Goal: Use online tool/utility

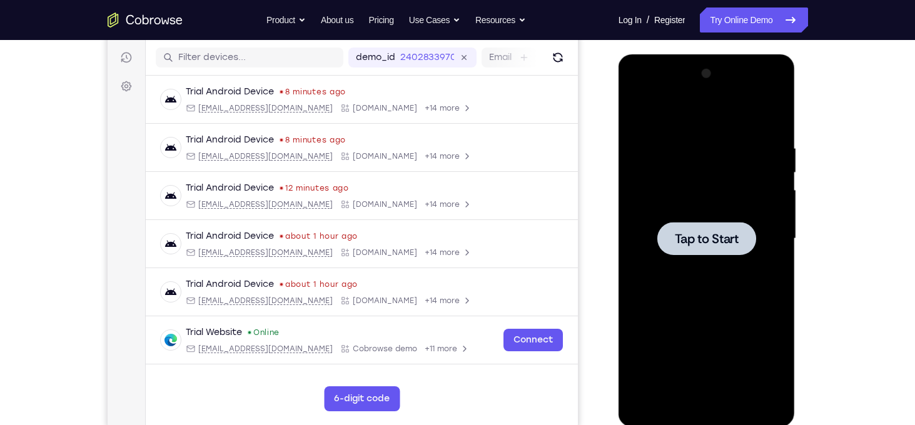
scroll to position [153, 0]
click at [716, 238] on span "Tap to Start" at bounding box center [707, 239] width 64 height 13
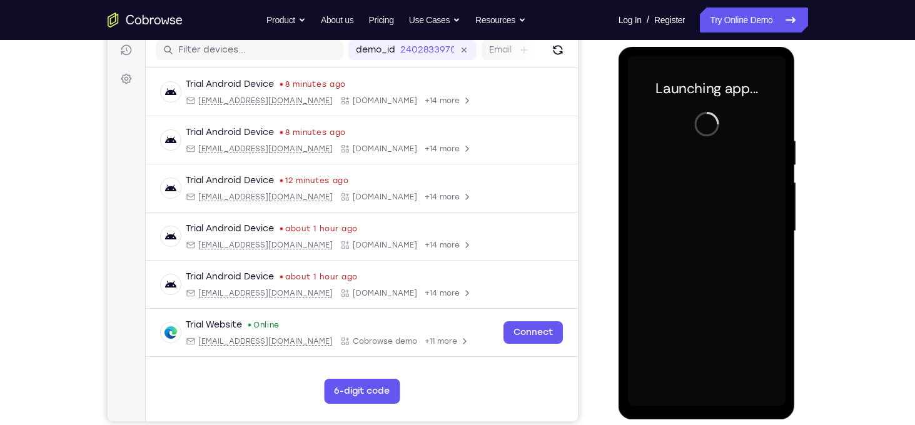
scroll to position [161, 0]
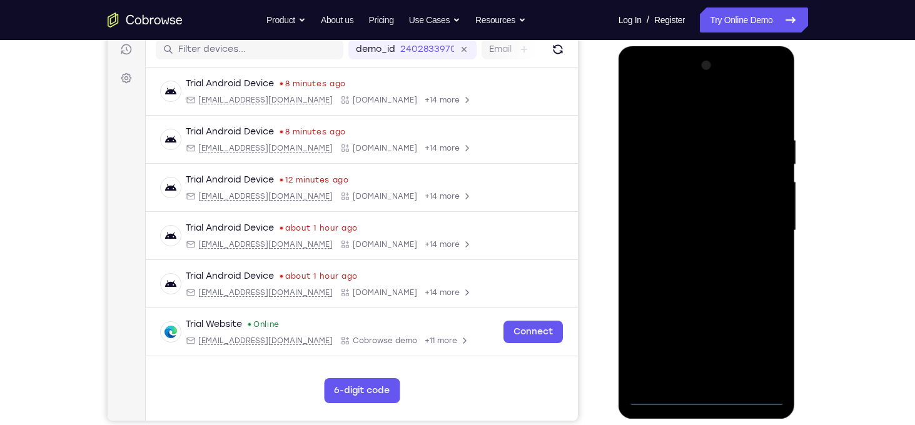
click at [710, 402] on div at bounding box center [707, 231] width 158 height 350
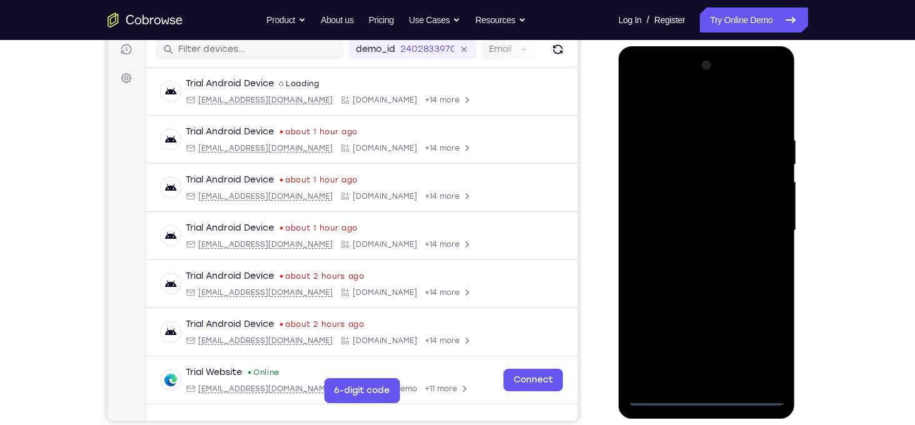
click at [763, 356] on div at bounding box center [707, 231] width 158 height 350
click at [652, 96] on div at bounding box center [707, 231] width 158 height 350
click at [756, 220] on div at bounding box center [707, 231] width 158 height 350
click at [694, 254] on div at bounding box center [707, 231] width 158 height 350
click at [691, 220] on div at bounding box center [707, 231] width 158 height 350
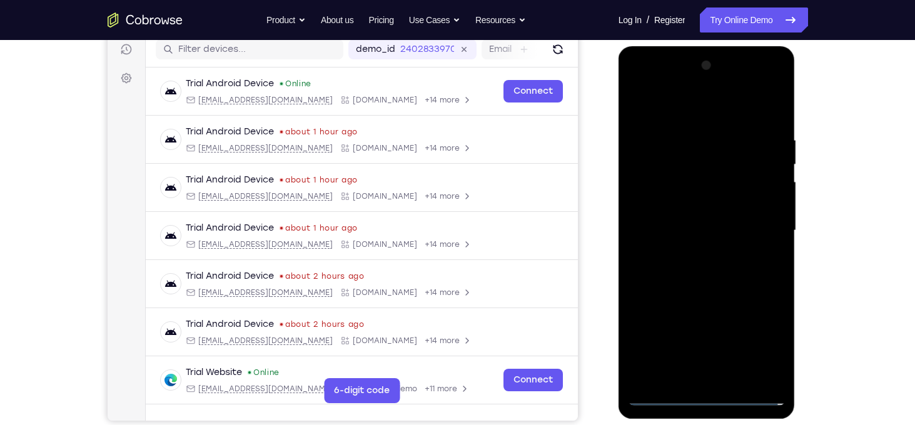
click at [686, 206] on div at bounding box center [707, 231] width 158 height 350
click at [709, 232] on div at bounding box center [707, 231] width 158 height 350
click at [716, 281] on div at bounding box center [707, 231] width 158 height 350
click at [727, 294] on div at bounding box center [707, 231] width 158 height 350
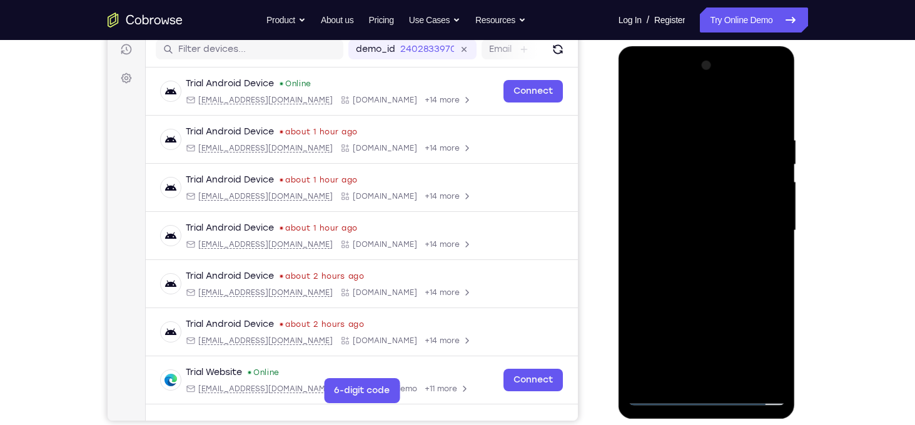
drag, startPoint x: 701, startPoint y: 110, endPoint x: 696, endPoint y: 21, distance: 89.0
click at [696, 46] on html "Online web based iOS Simulators and Android Emulators. Run iPhone, iPad, Mobile…" at bounding box center [708, 233] width 178 height 375
click at [736, 375] on div at bounding box center [707, 231] width 158 height 350
click at [717, 301] on div at bounding box center [707, 231] width 158 height 350
click at [704, 204] on div at bounding box center [707, 231] width 158 height 350
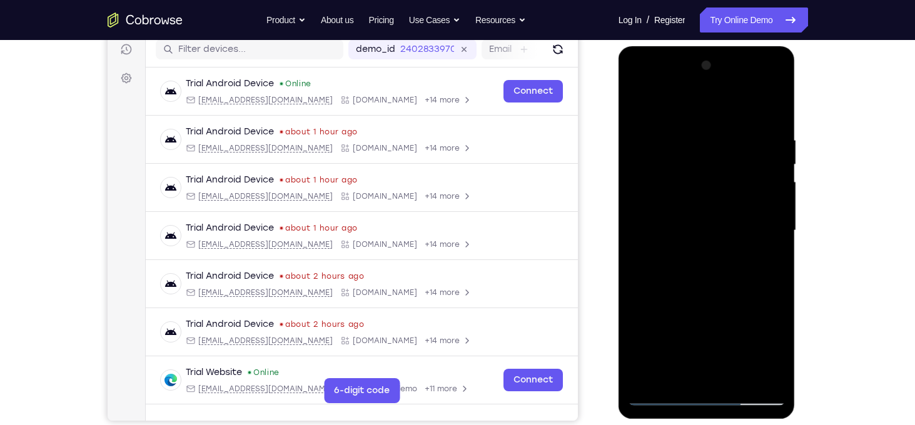
click at [722, 276] on div at bounding box center [707, 231] width 158 height 350
click at [761, 275] on div at bounding box center [707, 231] width 158 height 350
click at [679, 377] on div at bounding box center [707, 231] width 158 height 350
click at [744, 298] on div at bounding box center [707, 231] width 158 height 350
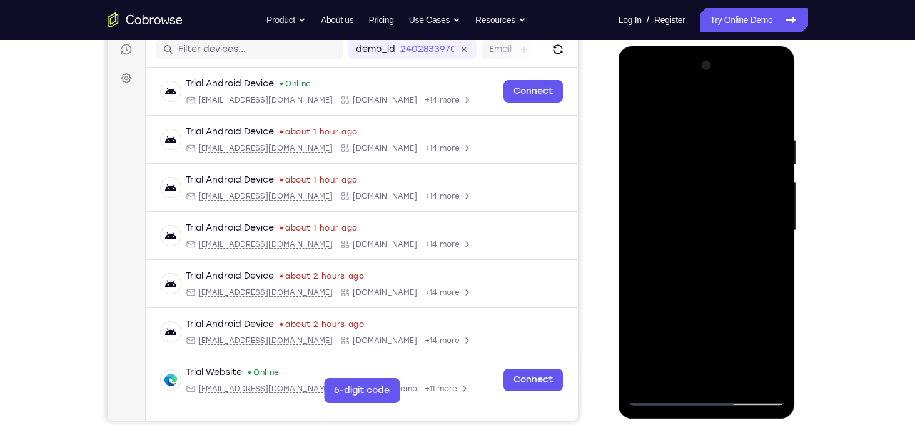
click at [684, 228] on div at bounding box center [707, 231] width 158 height 350
click at [721, 268] on div at bounding box center [707, 231] width 158 height 350
click at [761, 271] on div at bounding box center [707, 231] width 158 height 350
click at [698, 158] on div at bounding box center [707, 231] width 158 height 350
click at [724, 265] on div at bounding box center [707, 231] width 158 height 350
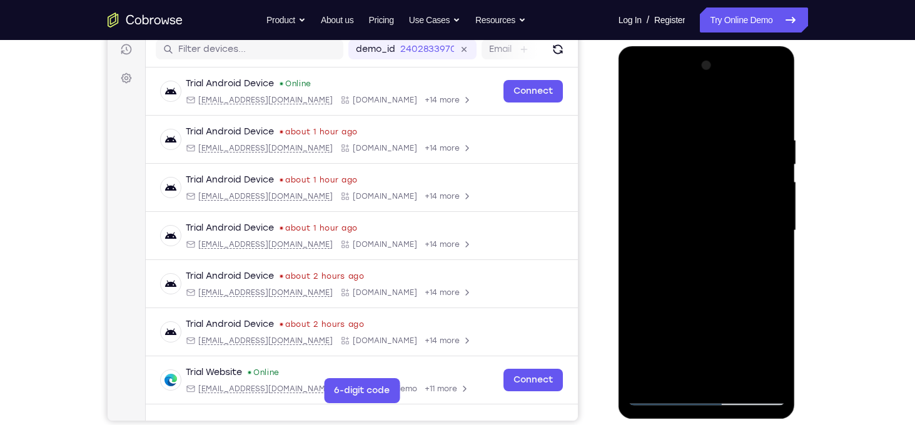
click at [706, 126] on div at bounding box center [707, 231] width 158 height 350
click at [766, 228] on div at bounding box center [707, 231] width 158 height 350
click at [674, 374] on div at bounding box center [707, 231] width 158 height 350
drag, startPoint x: 741, startPoint y: 335, endPoint x: 732, endPoint y: 76, distance: 259.7
click at [732, 76] on div at bounding box center [707, 231] width 158 height 350
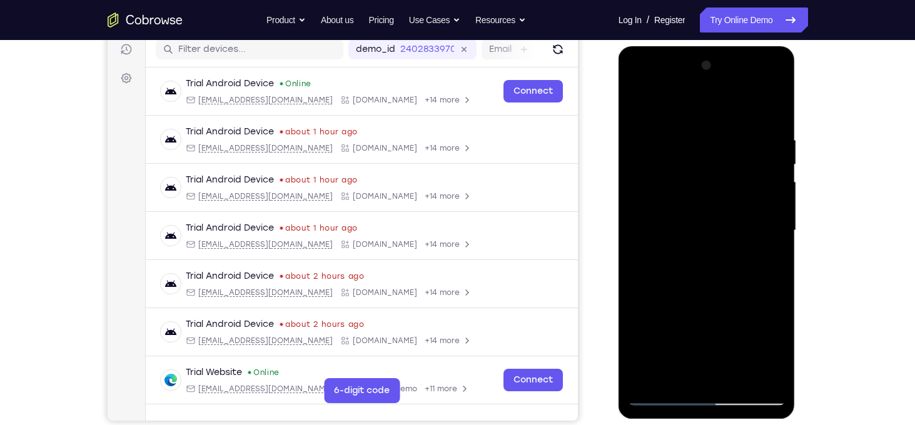
drag, startPoint x: 664, startPoint y: 341, endPoint x: 659, endPoint y: 249, distance: 92.1
click at [659, 249] on div at bounding box center [707, 231] width 158 height 350
click at [644, 296] on div at bounding box center [707, 231] width 158 height 350
click at [764, 252] on div at bounding box center [707, 231] width 158 height 350
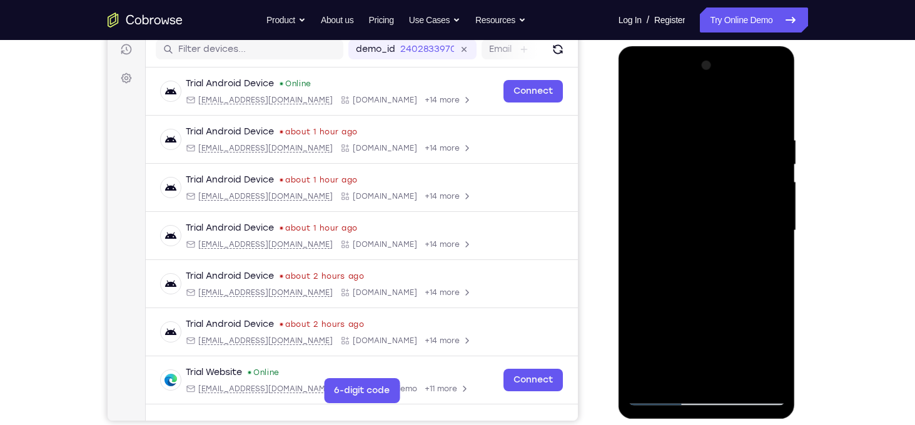
click at [673, 203] on div at bounding box center [707, 231] width 158 height 350
click at [637, 109] on div at bounding box center [707, 231] width 158 height 350
click at [704, 131] on div at bounding box center [707, 231] width 158 height 350
click at [767, 195] on div at bounding box center [707, 231] width 158 height 350
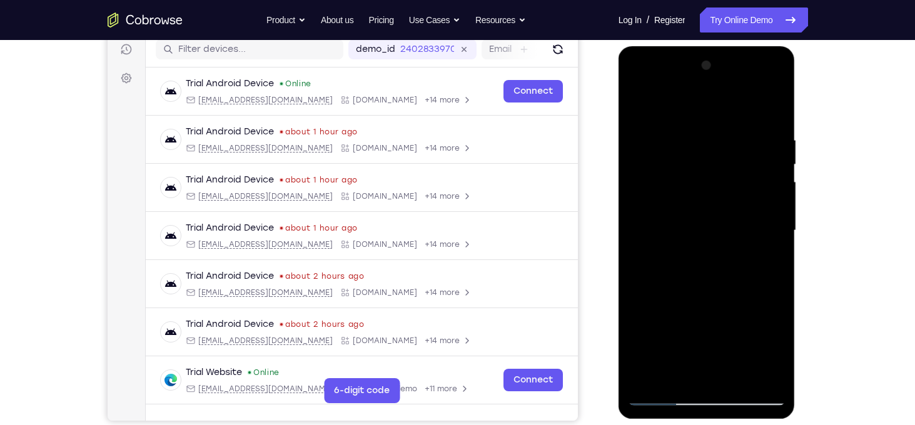
click at [767, 195] on div at bounding box center [707, 231] width 158 height 350
click at [772, 210] on div at bounding box center [707, 231] width 158 height 350
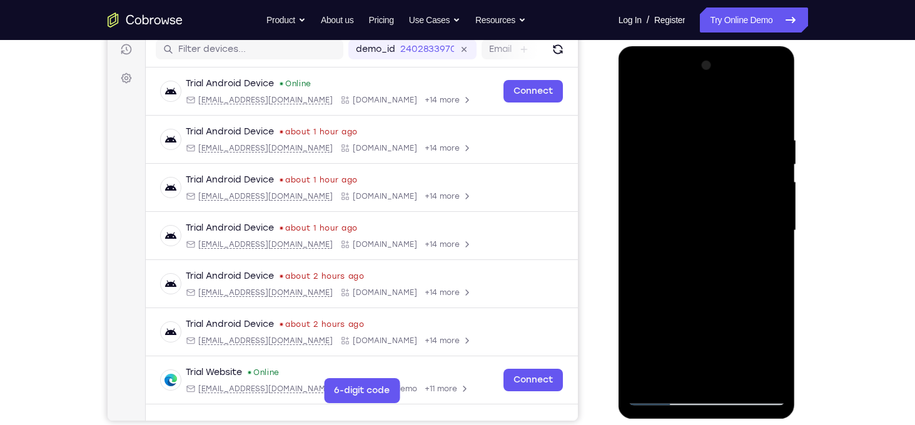
scroll to position [158, 0]
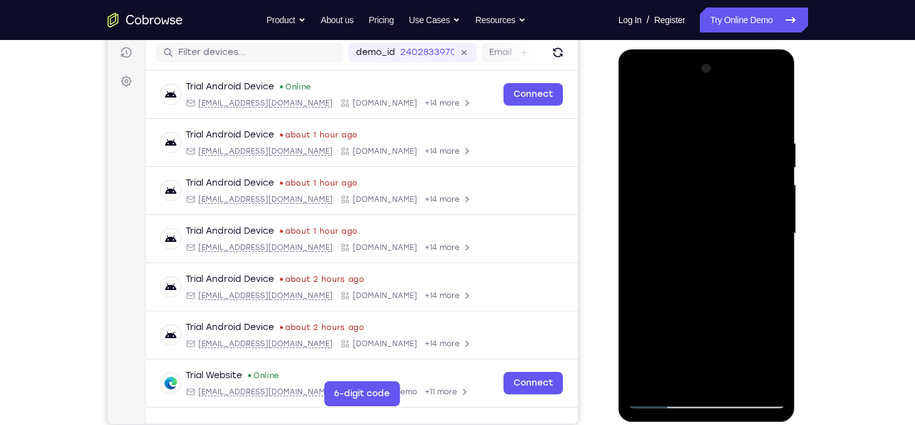
click at [767, 237] on div at bounding box center [707, 234] width 158 height 350
click at [769, 263] on div at bounding box center [707, 234] width 158 height 350
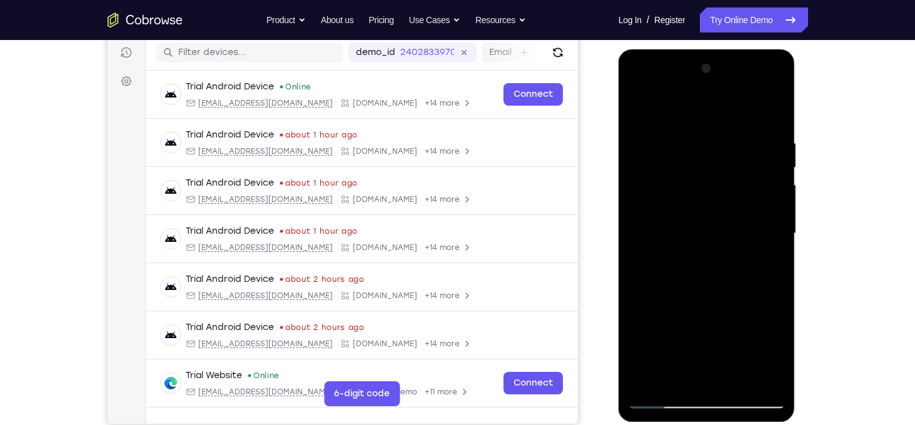
click at [769, 263] on div at bounding box center [707, 234] width 158 height 350
click at [783, 257] on div at bounding box center [707, 234] width 158 height 350
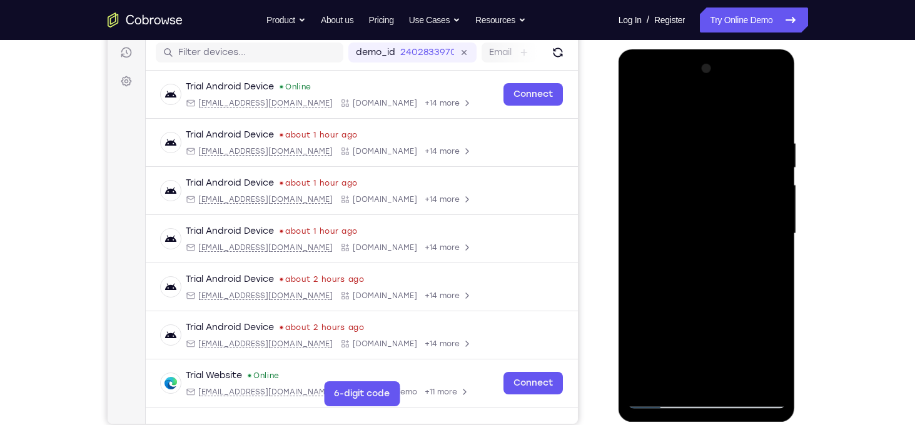
click at [776, 252] on div at bounding box center [707, 234] width 158 height 350
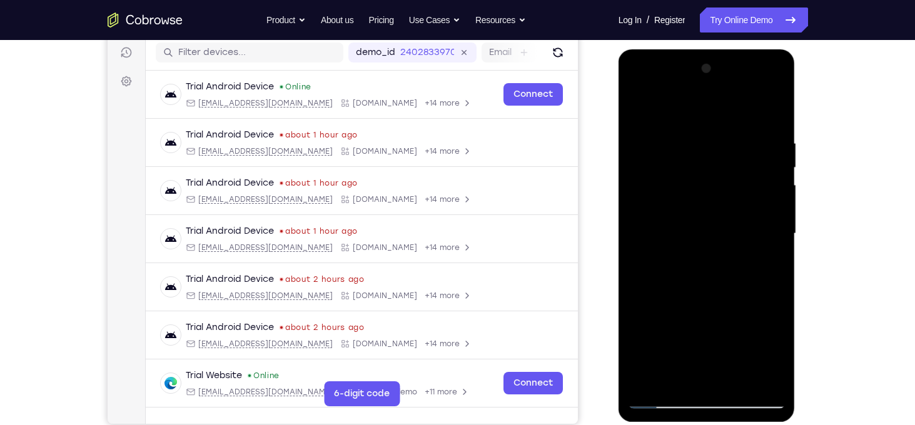
click at [776, 252] on div at bounding box center [707, 234] width 158 height 350
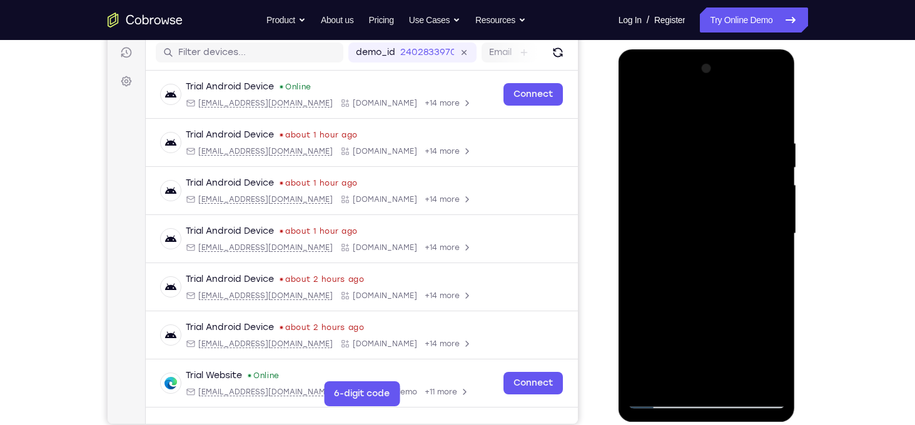
click at [776, 252] on div at bounding box center [707, 234] width 158 height 350
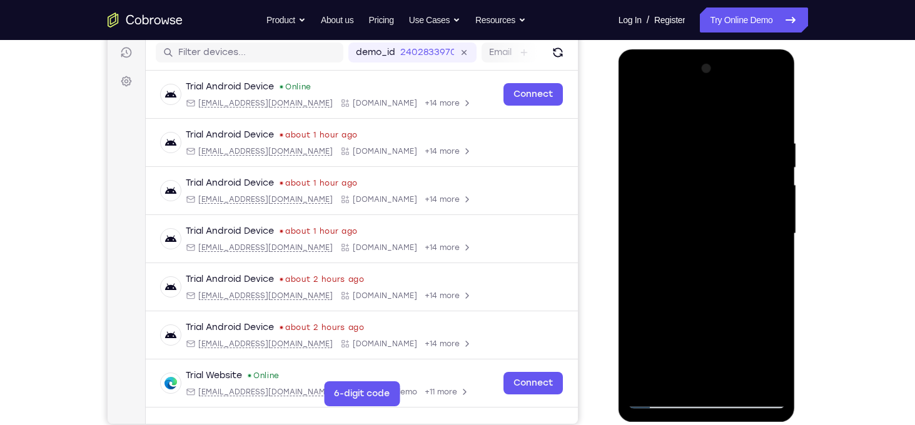
click at [776, 252] on div at bounding box center [707, 234] width 158 height 350
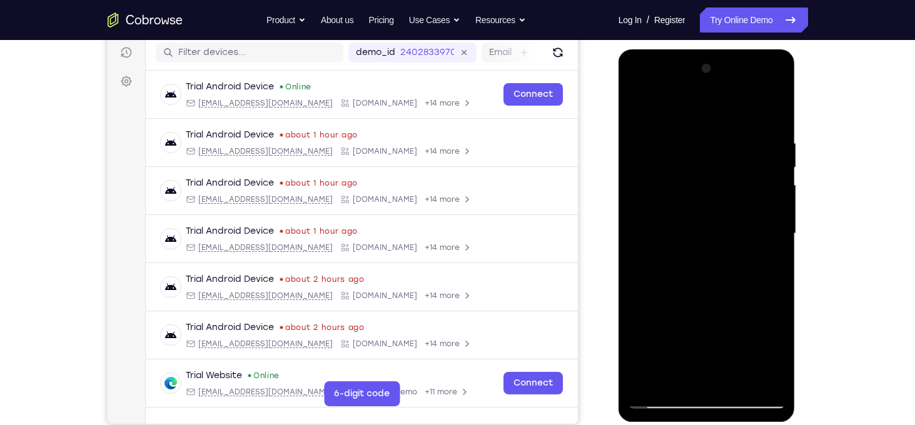
click at [776, 252] on div at bounding box center [707, 234] width 158 height 350
click at [638, 256] on div at bounding box center [707, 234] width 158 height 350
click at [764, 220] on div at bounding box center [707, 234] width 158 height 350
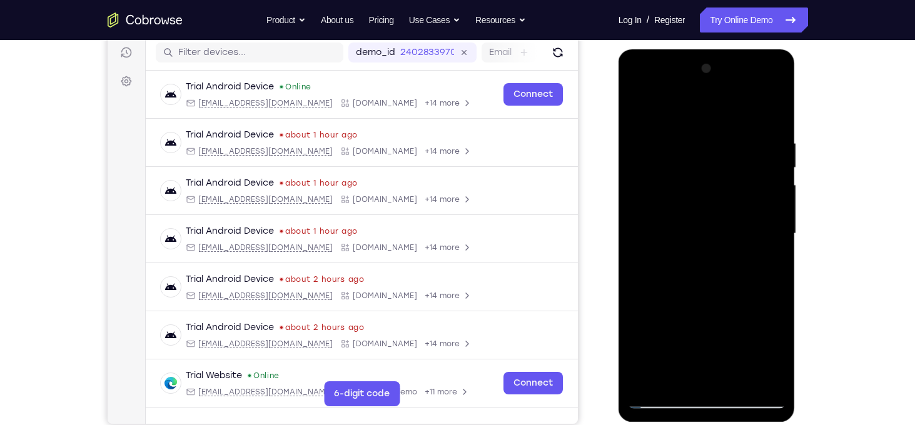
click at [771, 220] on div at bounding box center [707, 234] width 158 height 350
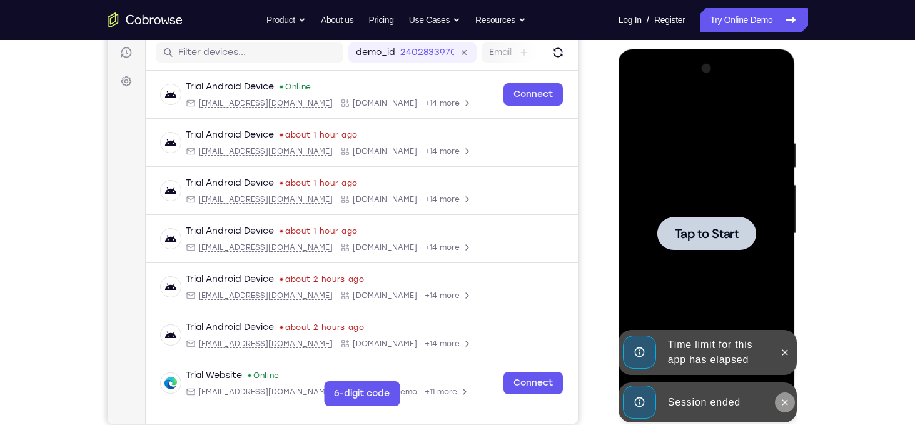
click at [786, 411] on button at bounding box center [785, 403] width 20 height 20
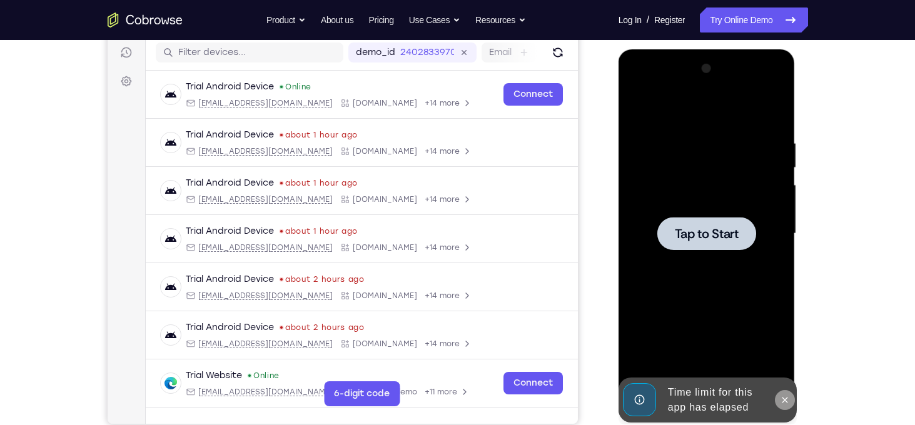
click at [788, 401] on icon at bounding box center [785, 400] width 10 height 10
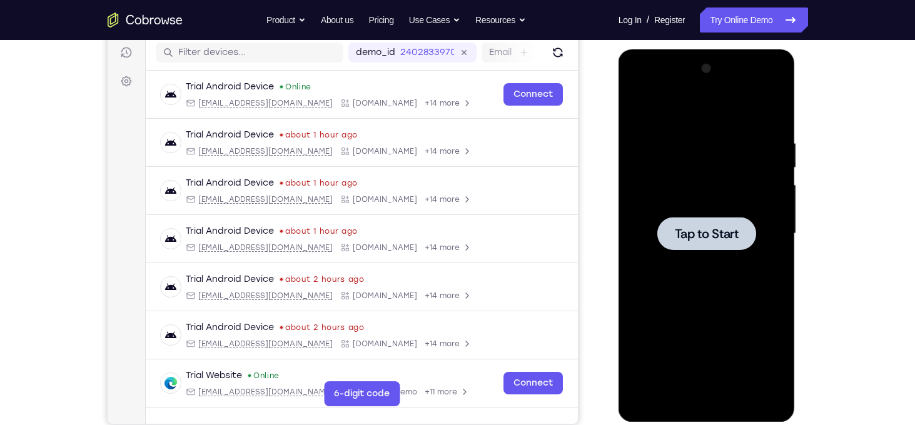
click at [711, 247] on div at bounding box center [706, 233] width 99 height 33
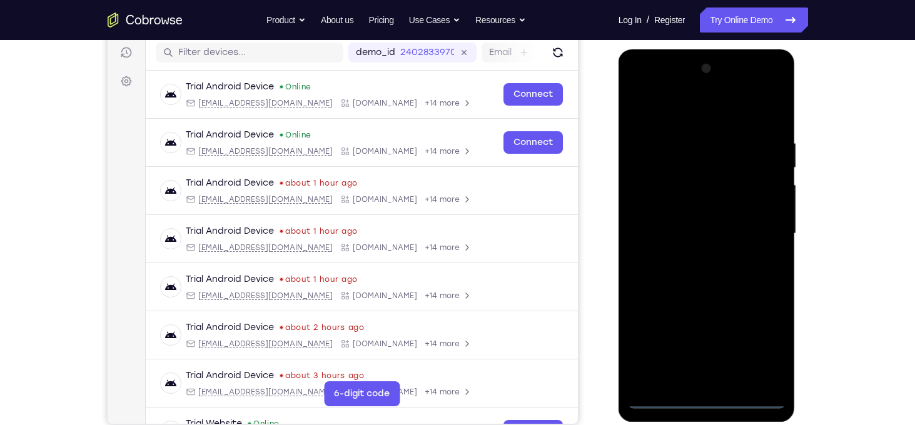
click at [712, 403] on div at bounding box center [707, 234] width 158 height 350
click at [758, 342] on div at bounding box center [707, 234] width 158 height 350
click at [648, 110] on div at bounding box center [707, 234] width 158 height 350
click at [762, 232] on div at bounding box center [707, 234] width 158 height 350
click at [691, 255] on div at bounding box center [707, 234] width 158 height 350
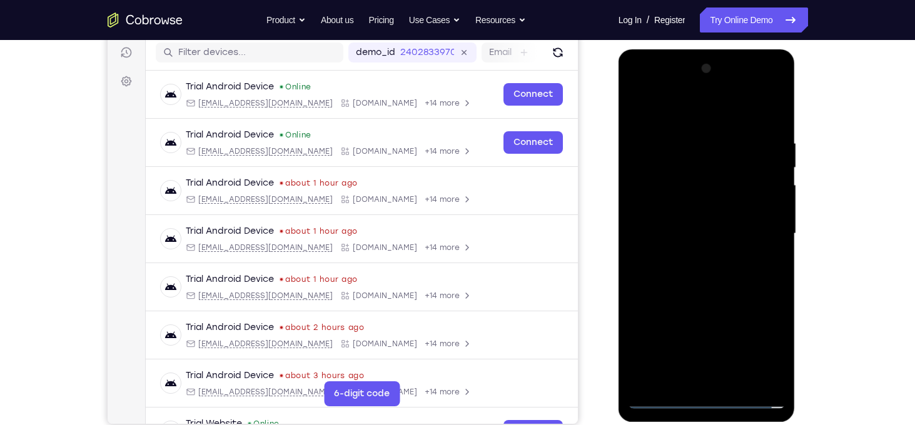
click at [683, 225] on div at bounding box center [707, 234] width 158 height 350
click at [684, 210] on div at bounding box center [707, 234] width 158 height 350
click at [706, 234] on div at bounding box center [707, 234] width 158 height 350
click at [716, 285] on div at bounding box center [707, 234] width 158 height 350
click at [712, 285] on div at bounding box center [707, 234] width 158 height 350
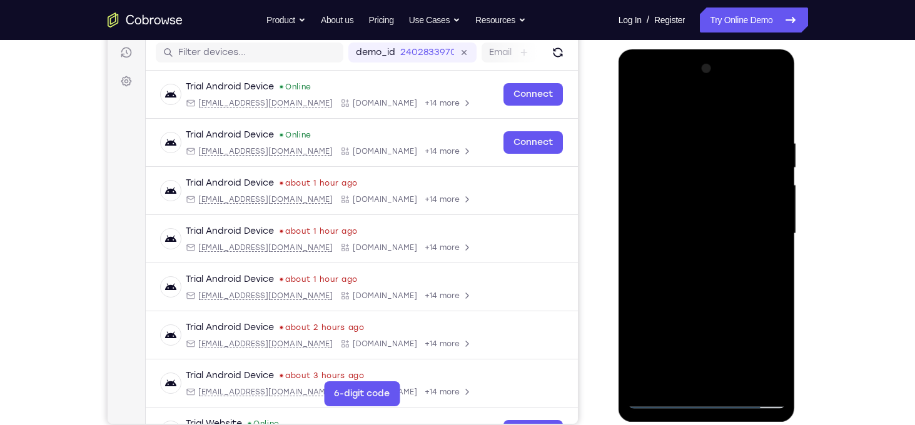
click at [712, 285] on div at bounding box center [707, 234] width 158 height 350
drag, startPoint x: 712, startPoint y: 285, endPoint x: 711, endPoint y: 231, distance: 53.8
click at [711, 231] on div at bounding box center [707, 234] width 158 height 350
drag, startPoint x: 721, startPoint y: 118, endPoint x: 714, endPoint y: 28, distance: 90.4
click at [714, 49] on html "Online web based iOS Simulators and Android Emulators. Run iPhone, iPad, Mobile…" at bounding box center [708, 236] width 178 height 375
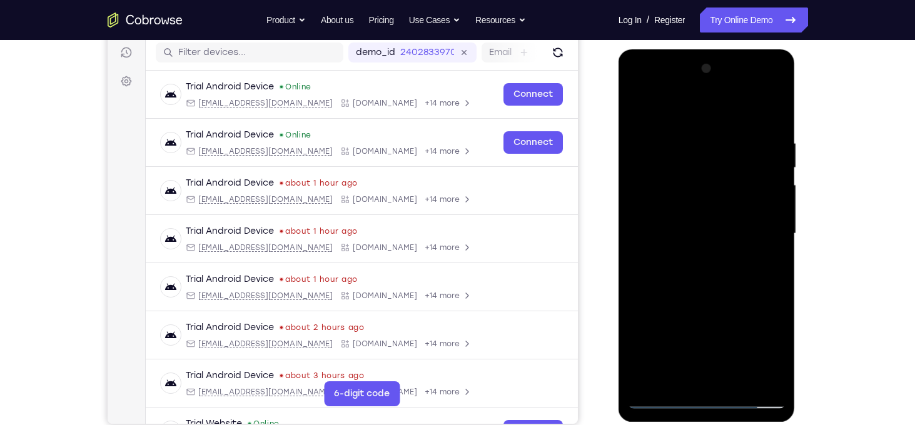
drag, startPoint x: 697, startPoint y: 117, endPoint x: 701, endPoint y: 265, distance: 147.7
click at [701, 265] on div at bounding box center [707, 234] width 158 height 350
click at [699, 149] on div at bounding box center [707, 234] width 158 height 350
click at [769, 202] on div at bounding box center [707, 234] width 158 height 350
click at [637, 215] on div at bounding box center [707, 234] width 158 height 350
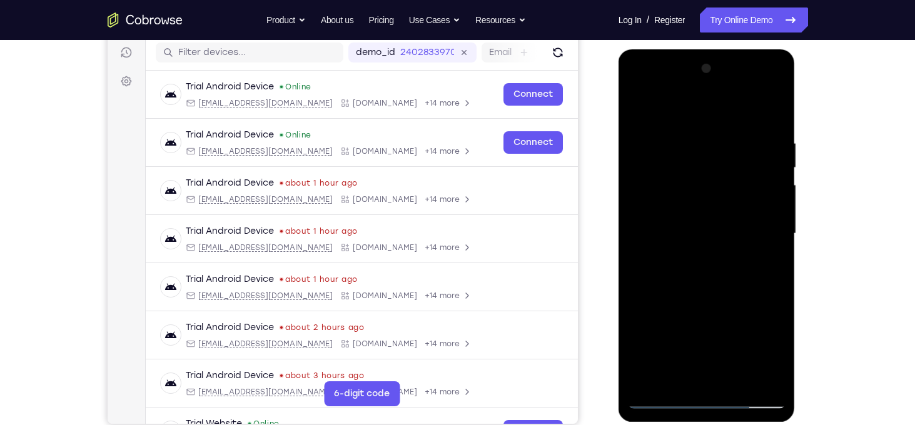
click at [766, 210] on div at bounding box center [707, 234] width 158 height 350
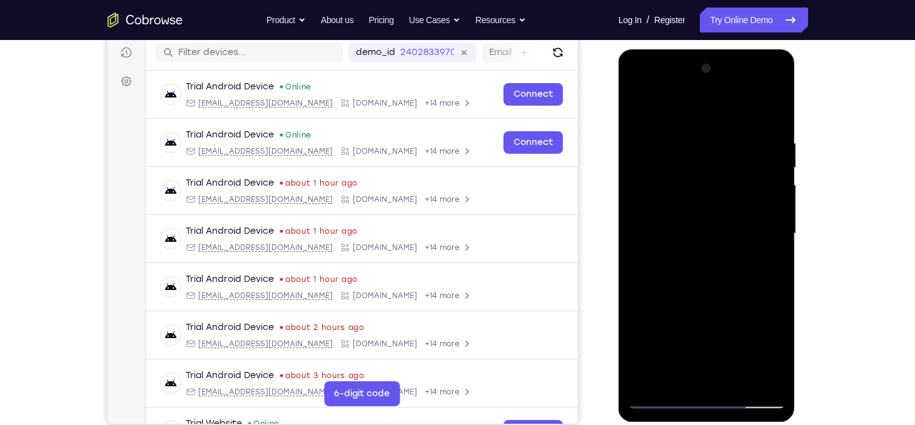
click at [766, 210] on div at bounding box center [707, 234] width 158 height 350
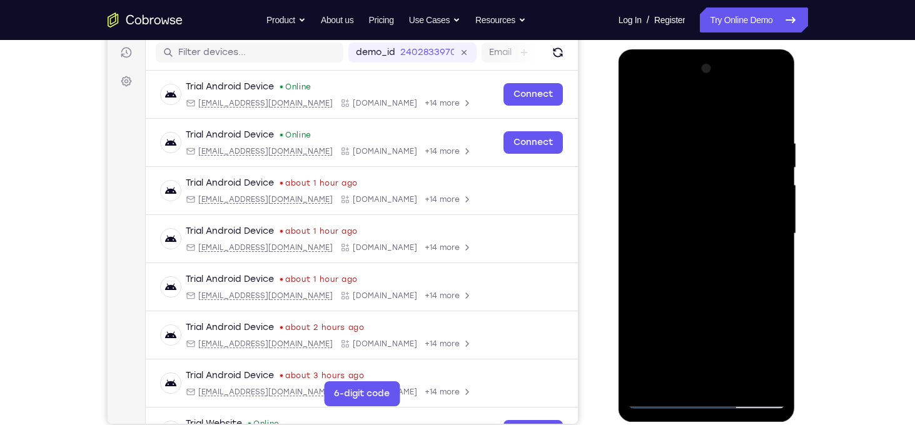
click at [771, 112] on div at bounding box center [707, 234] width 158 height 350
click at [739, 384] on div at bounding box center [707, 234] width 158 height 350
click at [716, 300] on div at bounding box center [707, 234] width 158 height 350
click at [644, 111] on div at bounding box center [707, 234] width 158 height 350
drag, startPoint x: 741, startPoint y: 162, endPoint x: 717, endPoint y: 424, distance: 263.2
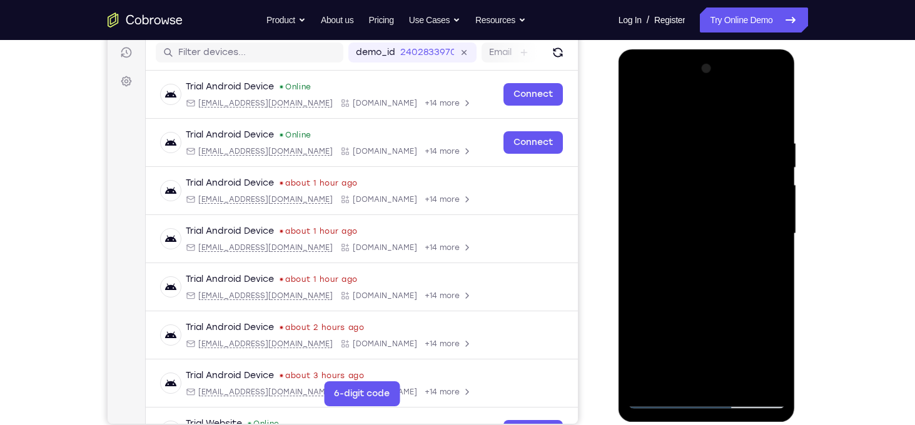
click at [718, 425] on html "Online web based iOS Simulators and Android Emulators. Run iPhone, iPad, Mobile…" at bounding box center [708, 236] width 178 height 375
click at [691, 130] on div at bounding box center [707, 234] width 158 height 350
click at [783, 199] on div at bounding box center [707, 234] width 158 height 350
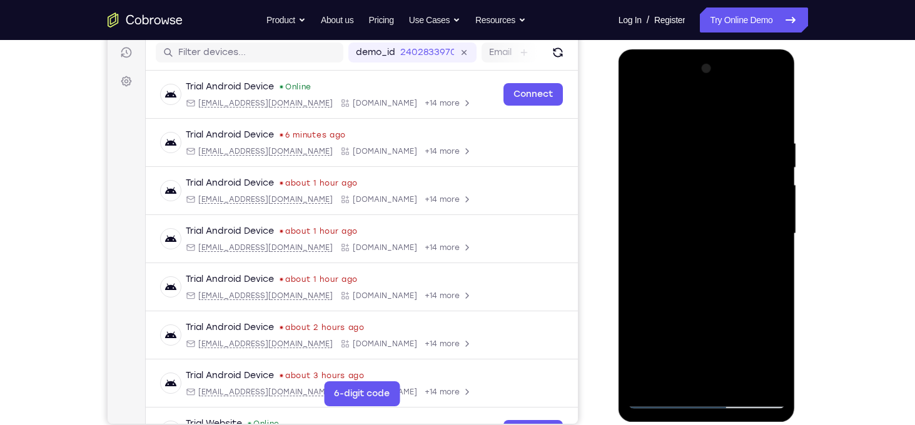
click at [783, 199] on div at bounding box center [707, 234] width 158 height 350
click at [779, 199] on div at bounding box center [707, 234] width 158 height 350
drag, startPoint x: 758, startPoint y: 274, endPoint x: 751, endPoint y: 100, distance: 174.1
click at [751, 100] on div at bounding box center [707, 234] width 158 height 350
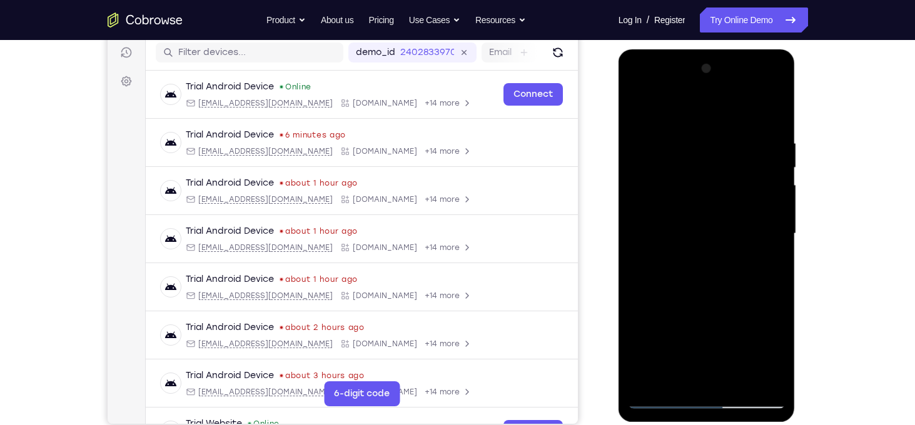
drag, startPoint x: 743, startPoint y: 276, endPoint x: 718, endPoint y: 129, distance: 149.1
click at [718, 129] on div at bounding box center [707, 234] width 158 height 350
drag, startPoint x: 721, startPoint y: 286, endPoint x: 709, endPoint y: 177, distance: 110.1
click at [709, 177] on div at bounding box center [707, 234] width 158 height 350
click at [641, 264] on div at bounding box center [707, 234] width 158 height 350
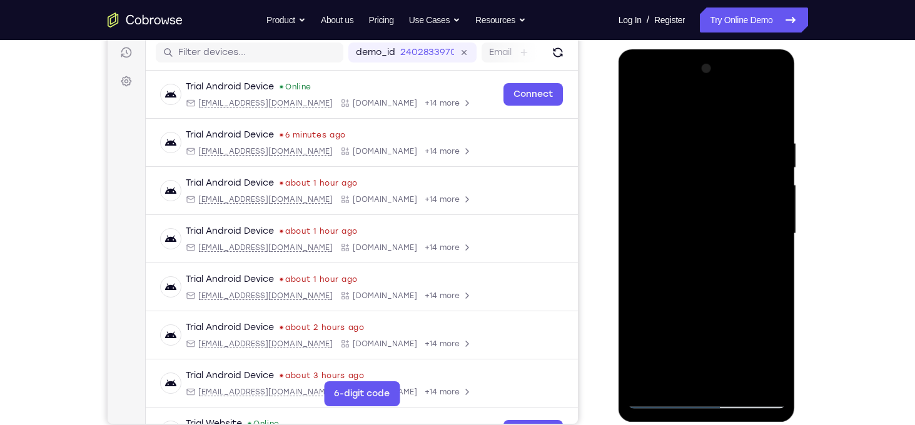
click at [649, 292] on div at bounding box center [707, 234] width 158 height 350
click at [641, 258] on div at bounding box center [707, 234] width 158 height 350
drag, startPoint x: 755, startPoint y: 322, endPoint x: 719, endPoint y: 132, distance: 192.9
click at [719, 132] on div at bounding box center [707, 234] width 158 height 350
drag, startPoint x: 736, startPoint y: 270, endPoint x: 689, endPoint y: 109, distance: 167.6
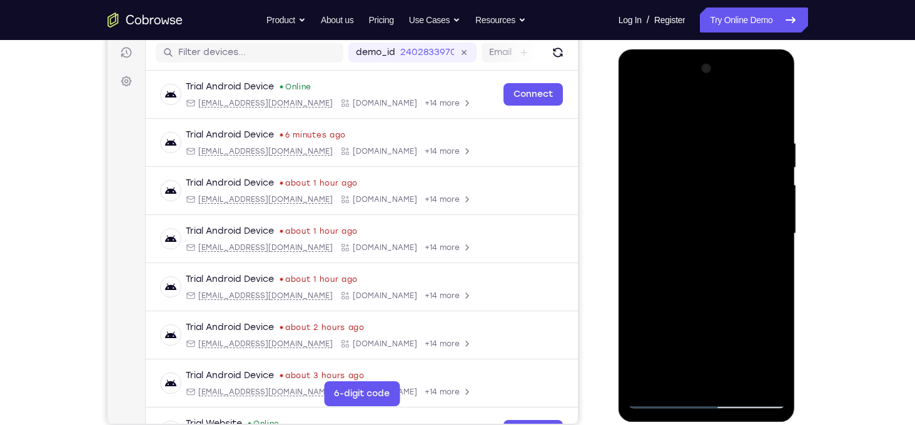
click at [689, 109] on div at bounding box center [707, 234] width 158 height 350
drag, startPoint x: 729, startPoint y: 287, endPoint x: 697, endPoint y: 129, distance: 160.7
click at [697, 129] on div at bounding box center [707, 234] width 158 height 350
click at [640, 271] on div at bounding box center [707, 234] width 158 height 350
drag, startPoint x: 710, startPoint y: 234, endPoint x: 718, endPoint y: 298, distance: 64.9
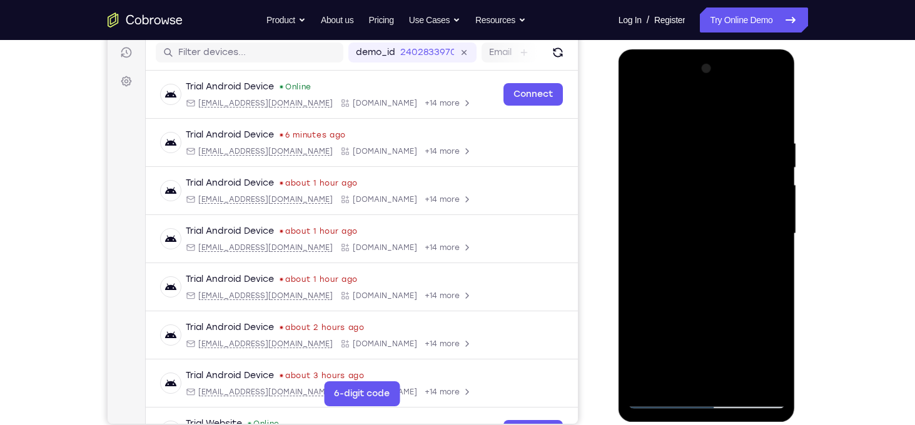
click at [718, 298] on div at bounding box center [707, 234] width 158 height 350
click at [777, 240] on div at bounding box center [707, 234] width 158 height 350
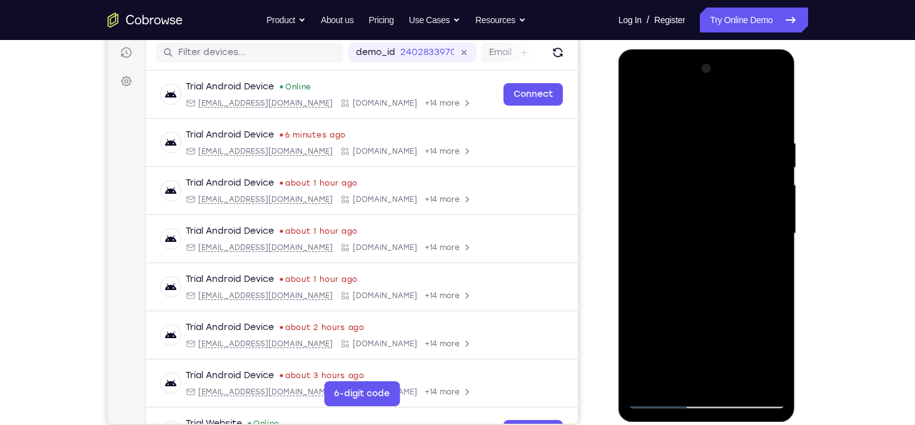
click at [777, 240] on div at bounding box center [707, 234] width 158 height 350
drag, startPoint x: 736, startPoint y: 315, endPoint x: 723, endPoint y: 157, distance: 158.8
click at [723, 157] on div at bounding box center [707, 234] width 158 height 350
drag, startPoint x: 738, startPoint y: 273, endPoint x: 734, endPoint y: 153, distance: 119.6
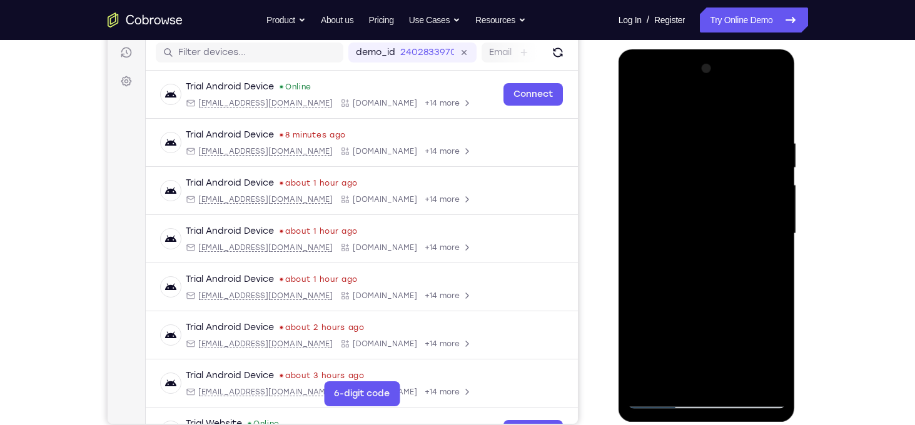
click at [734, 153] on div at bounding box center [707, 234] width 158 height 350
click at [639, 341] on div at bounding box center [707, 234] width 158 height 350
drag, startPoint x: 752, startPoint y: 345, endPoint x: 744, endPoint y: 315, distance: 30.3
click at [744, 315] on div at bounding box center [707, 234] width 158 height 350
drag, startPoint x: 744, startPoint y: 315, endPoint x: 735, endPoint y: 160, distance: 156.0
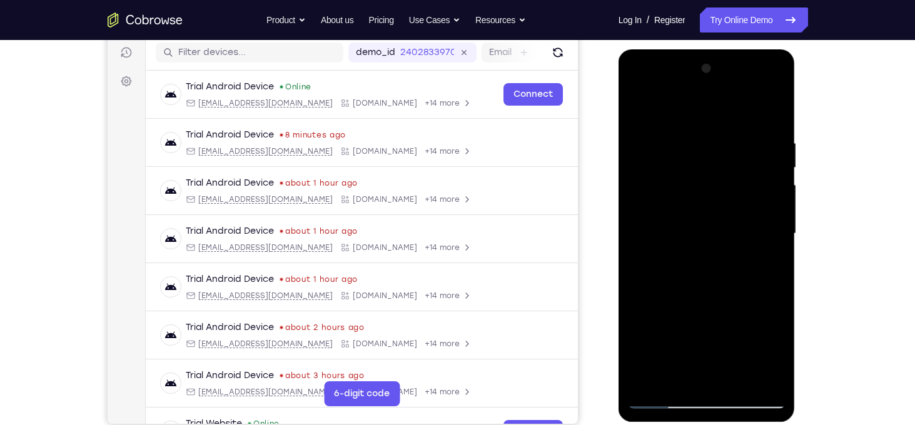
click at [735, 160] on div at bounding box center [707, 234] width 158 height 350
drag, startPoint x: 751, startPoint y: 275, endPoint x: 751, endPoint y: 160, distance: 115.1
click at [751, 160] on div at bounding box center [707, 234] width 158 height 350
drag, startPoint x: 743, startPoint y: 272, endPoint x: 744, endPoint y: 233, distance: 39.4
click at [744, 233] on div at bounding box center [707, 234] width 158 height 350
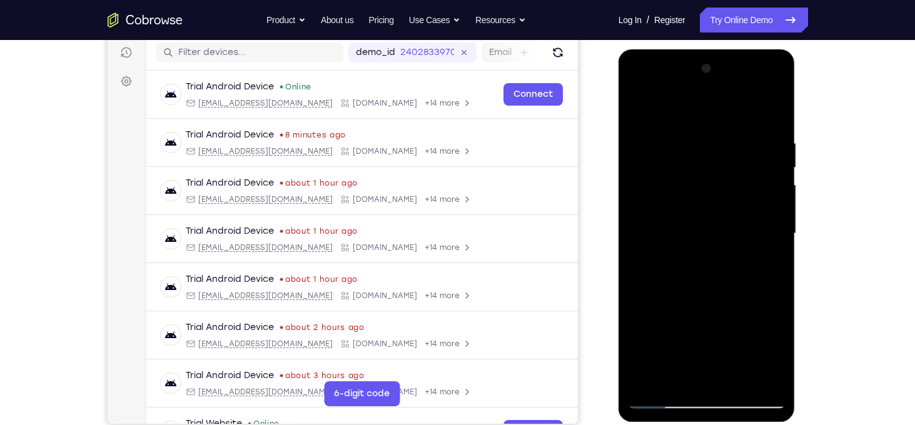
click at [775, 178] on div at bounding box center [707, 234] width 158 height 350
drag, startPoint x: 661, startPoint y: 207, endPoint x: 659, endPoint y: 290, distance: 82.6
click at [659, 290] on div at bounding box center [707, 234] width 158 height 350
click at [777, 248] on div at bounding box center [707, 234] width 158 height 350
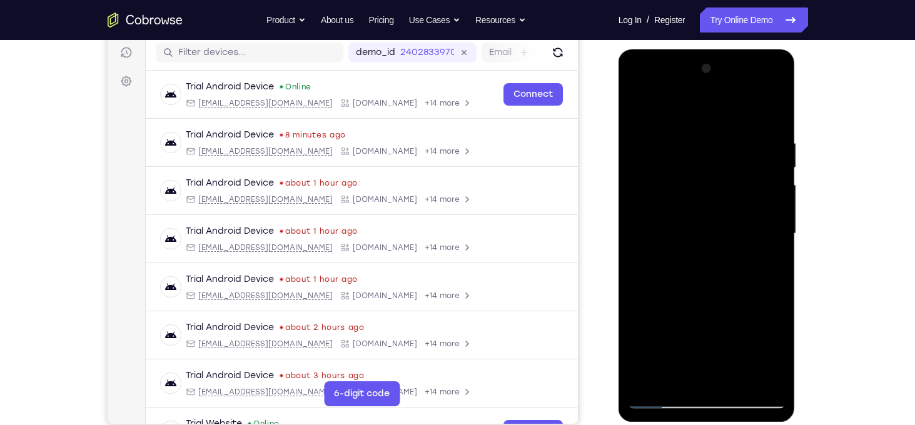
click at [777, 248] on div at bounding box center [707, 234] width 158 height 350
drag, startPoint x: 777, startPoint y: 248, endPoint x: 774, endPoint y: 207, distance: 41.4
click at [774, 207] on div at bounding box center [707, 234] width 158 height 350
click at [776, 212] on div at bounding box center [707, 234] width 158 height 350
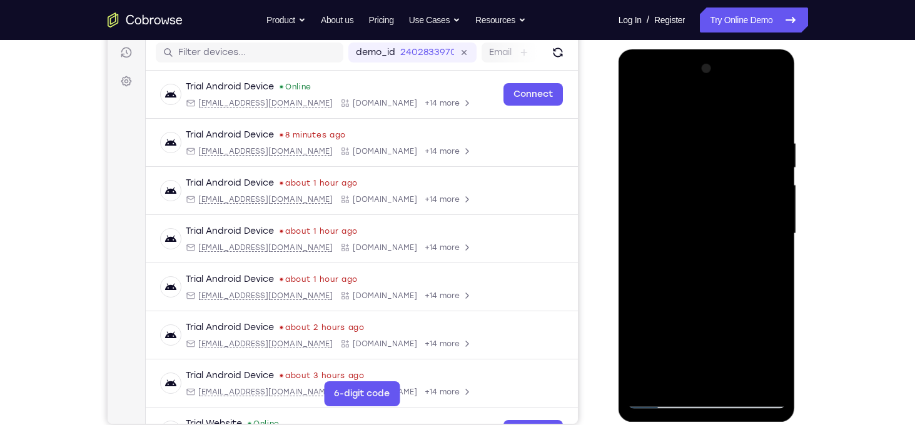
click at [636, 217] on div at bounding box center [707, 234] width 158 height 350
click at [774, 208] on div at bounding box center [707, 234] width 158 height 350
click at [776, 216] on div at bounding box center [707, 234] width 158 height 350
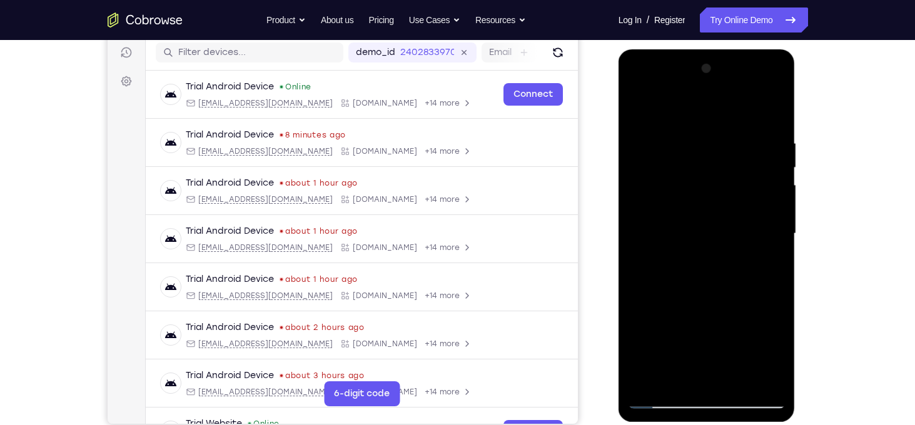
click at [776, 216] on div at bounding box center [707, 234] width 158 height 350
click at [765, 256] on div at bounding box center [707, 234] width 158 height 350
drag, startPoint x: 752, startPoint y: 317, endPoint x: 744, endPoint y: 160, distance: 157.9
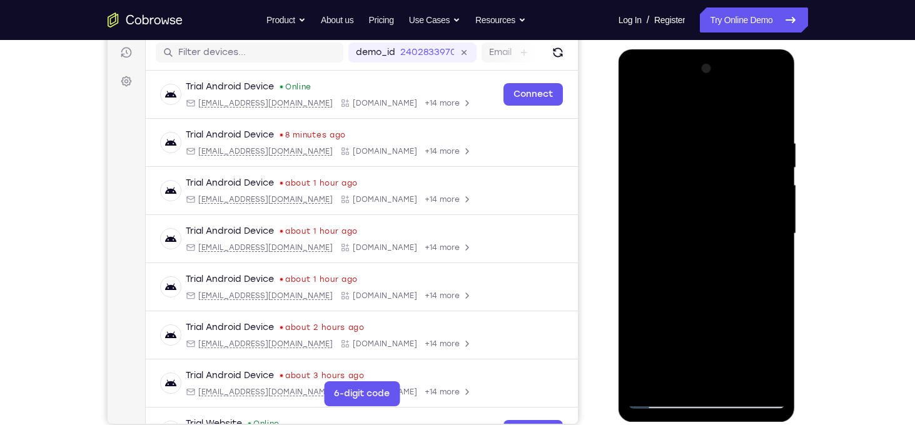
click at [744, 160] on div at bounding box center [707, 234] width 158 height 350
drag, startPoint x: 744, startPoint y: 263, endPoint x: 706, endPoint y: 103, distance: 164.5
click at [706, 103] on div at bounding box center [707, 234] width 158 height 350
drag, startPoint x: 753, startPoint y: 321, endPoint x: 699, endPoint y: 147, distance: 182.2
click at [699, 147] on div at bounding box center [707, 234] width 158 height 350
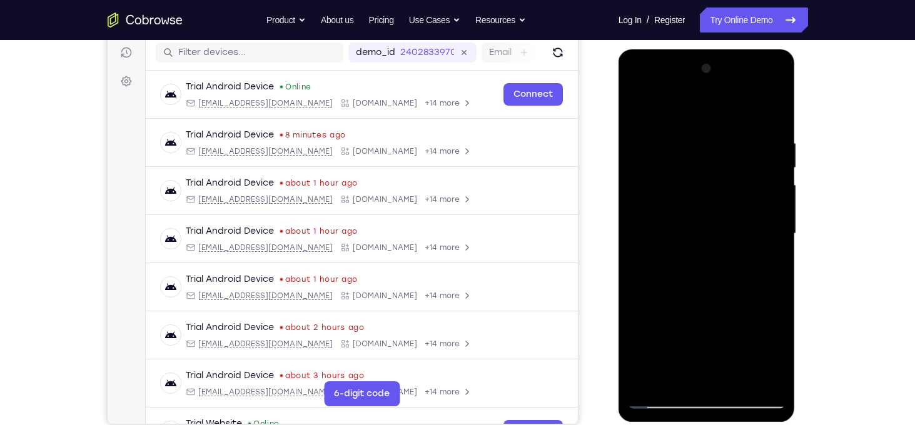
click at [719, 280] on div at bounding box center [707, 234] width 158 height 350
drag, startPoint x: 719, startPoint y: 280, endPoint x: 676, endPoint y: 98, distance: 186.9
click at [676, 98] on div at bounding box center [707, 234] width 158 height 350
drag, startPoint x: 730, startPoint y: 280, endPoint x: 694, endPoint y: 154, distance: 130.9
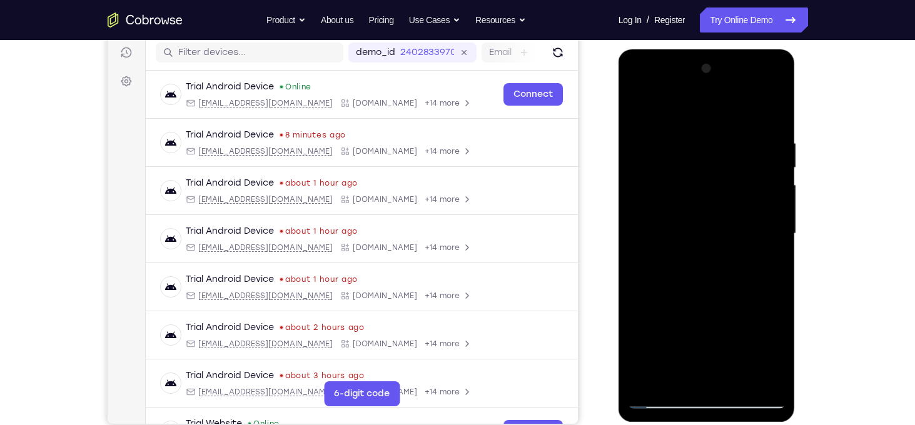
click at [694, 154] on div at bounding box center [707, 234] width 158 height 350
click at [779, 216] on div at bounding box center [707, 234] width 158 height 350
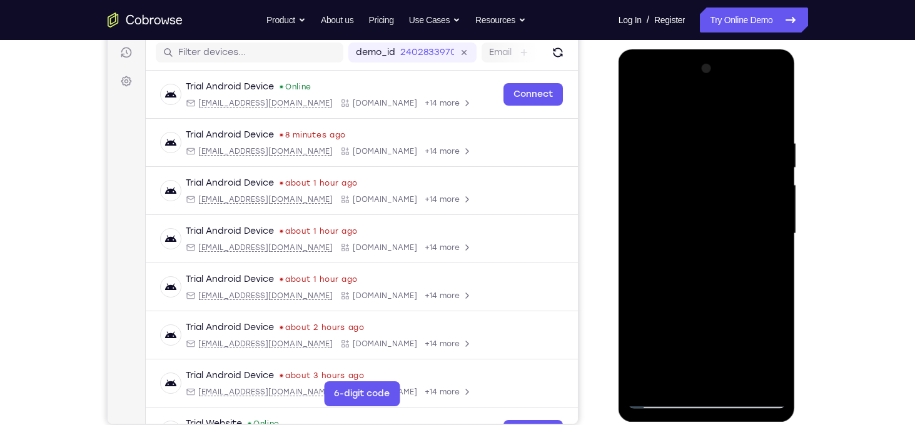
drag, startPoint x: 751, startPoint y: 306, endPoint x: 722, endPoint y: 128, distance: 180.6
click at [722, 128] on div at bounding box center [707, 234] width 158 height 350
drag, startPoint x: 736, startPoint y: 257, endPoint x: 724, endPoint y: 127, distance: 130.6
click at [724, 127] on div at bounding box center [707, 234] width 158 height 350
click at [641, 268] on div at bounding box center [707, 234] width 158 height 350
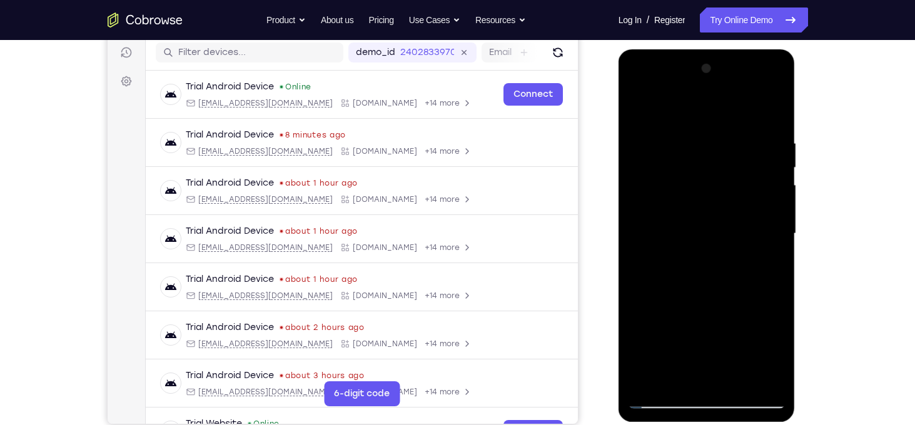
drag, startPoint x: 716, startPoint y: 327, endPoint x: 732, endPoint y: 144, distance: 182.7
click at [732, 144] on div at bounding box center [707, 234] width 158 height 350
drag, startPoint x: 733, startPoint y: 282, endPoint x: 739, endPoint y: 158, distance: 124.0
click at [739, 158] on div at bounding box center [707, 234] width 158 height 350
click at [639, 255] on div at bounding box center [707, 234] width 158 height 350
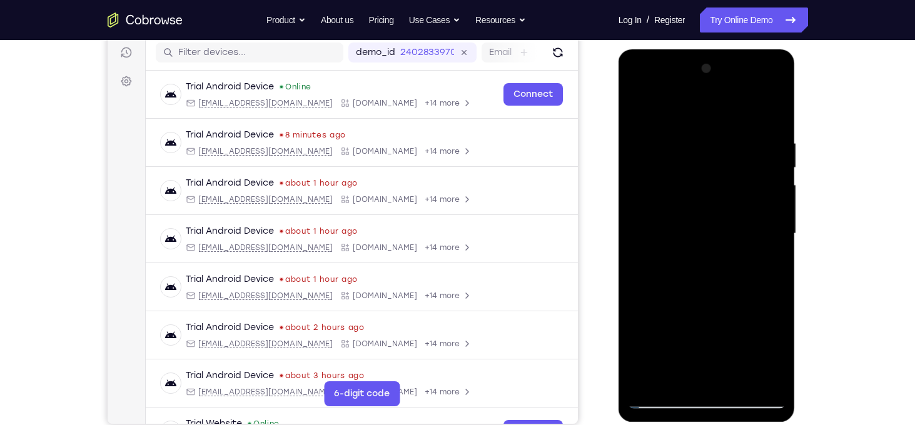
drag, startPoint x: 727, startPoint y: 266, endPoint x: 730, endPoint y: 337, distance: 70.7
click at [730, 337] on div at bounding box center [707, 234] width 158 height 350
drag, startPoint x: 730, startPoint y: 337, endPoint x: 747, endPoint y: 203, distance: 134.4
click at [747, 203] on div at bounding box center [707, 234] width 158 height 350
drag, startPoint x: 746, startPoint y: 327, endPoint x: 729, endPoint y: 145, distance: 182.2
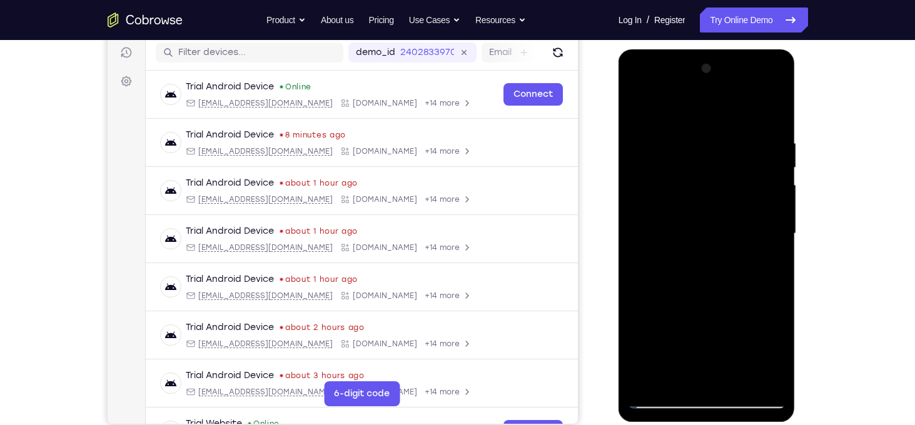
click at [729, 145] on div at bounding box center [707, 234] width 158 height 350
drag, startPoint x: 748, startPoint y: 266, endPoint x: 759, endPoint y: 136, distance: 130.5
click at [759, 136] on div at bounding box center [707, 234] width 158 height 350
drag, startPoint x: 772, startPoint y: 305, endPoint x: 761, endPoint y: 216, distance: 89.5
click at [761, 216] on div at bounding box center [707, 234] width 158 height 350
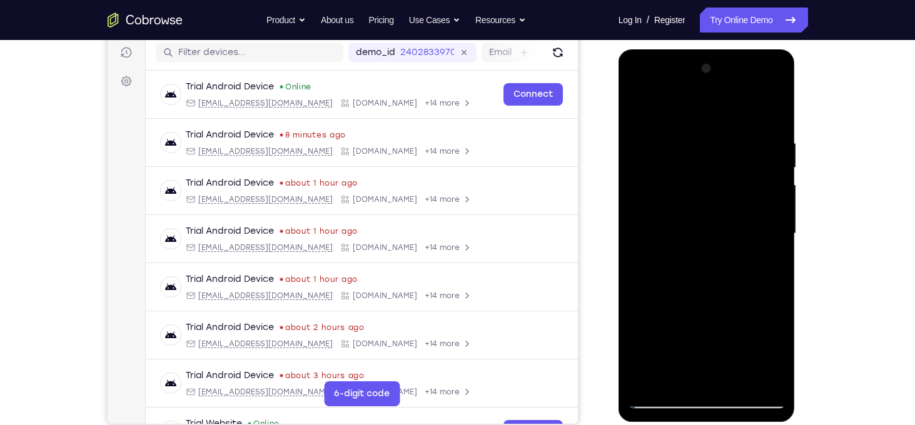
drag, startPoint x: 751, startPoint y: 297, endPoint x: 711, endPoint y: 171, distance: 132.1
click at [711, 171] on div at bounding box center [707, 234] width 158 height 350
drag, startPoint x: 729, startPoint y: 257, endPoint x: 719, endPoint y: 153, distance: 104.3
click at [719, 153] on div at bounding box center [707, 234] width 158 height 350
click at [774, 243] on div at bounding box center [707, 234] width 158 height 350
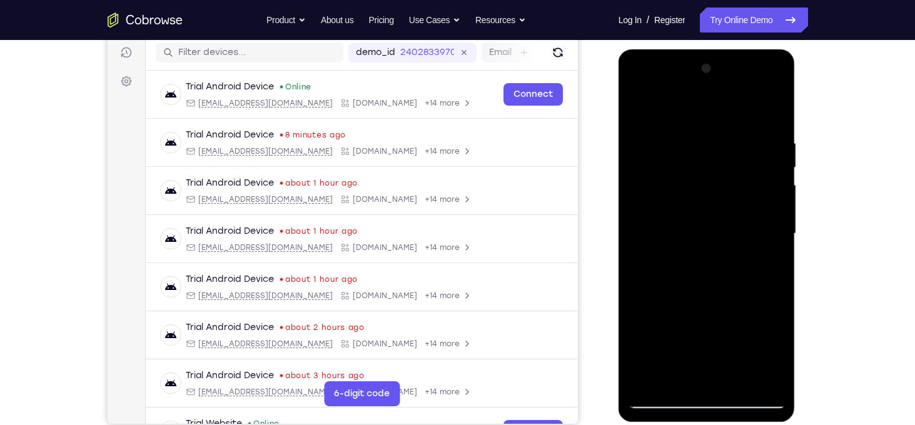
click at [774, 243] on div at bounding box center [707, 234] width 158 height 350
click at [742, 256] on div at bounding box center [707, 234] width 158 height 350
click at [771, 241] on div at bounding box center [707, 234] width 158 height 350
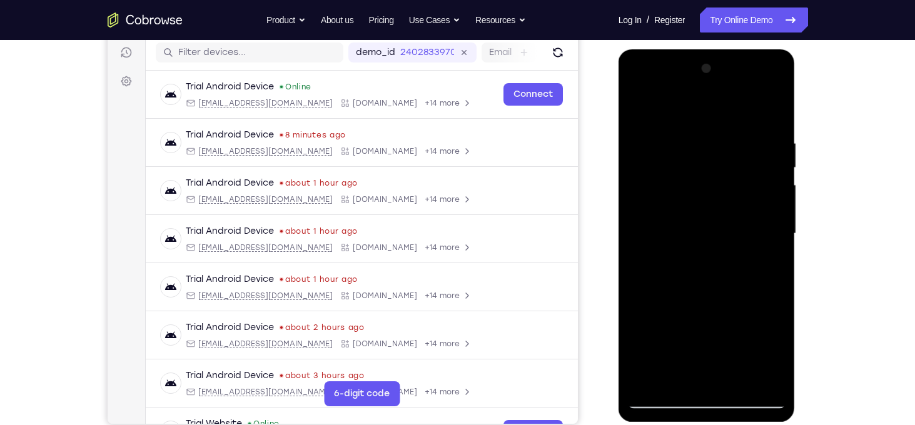
click at [771, 241] on div at bounding box center [707, 234] width 158 height 350
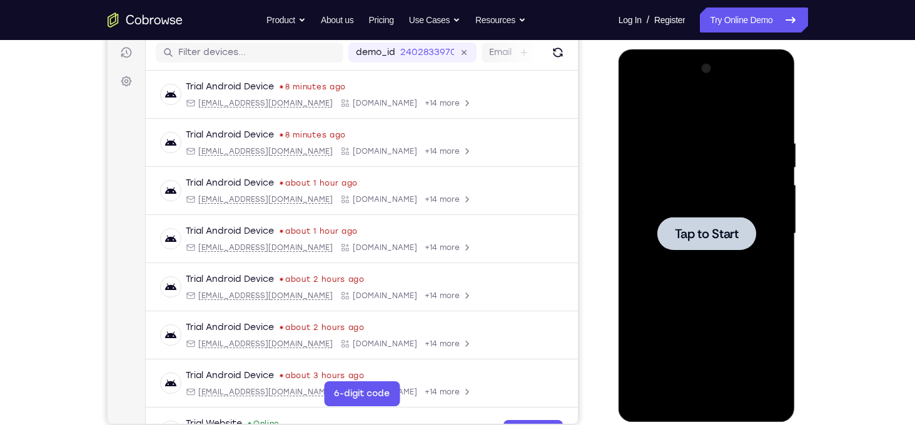
click at [727, 215] on div at bounding box center [707, 234] width 158 height 350
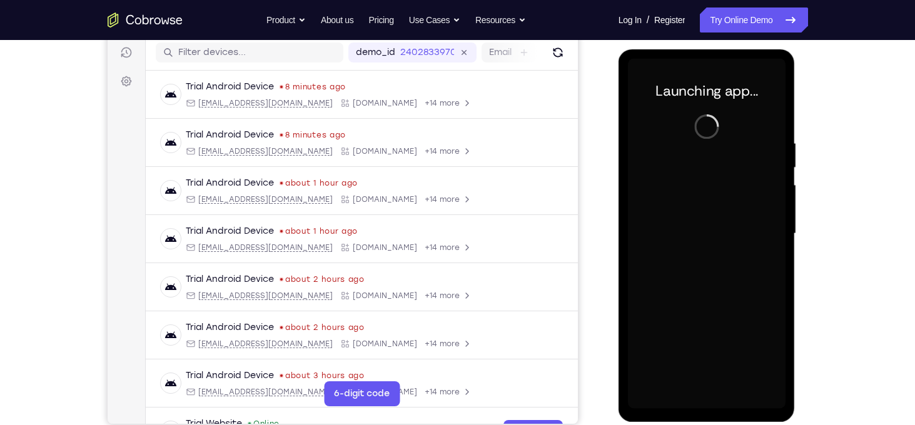
click at [709, 403] on div at bounding box center [707, 234] width 158 height 350
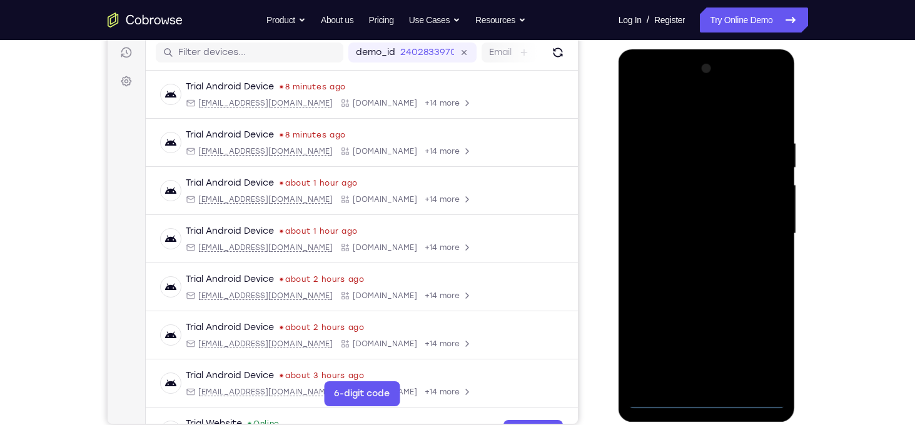
click at [712, 403] on div at bounding box center [707, 234] width 158 height 350
click at [767, 352] on div at bounding box center [707, 234] width 158 height 350
click at [657, 116] on div at bounding box center [707, 234] width 158 height 350
click at [757, 226] on div at bounding box center [707, 234] width 158 height 350
click at [691, 256] on div at bounding box center [707, 234] width 158 height 350
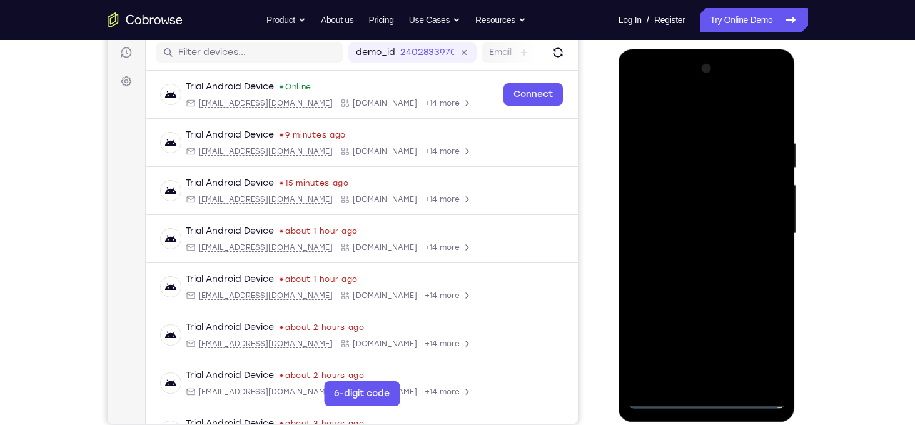
click at [674, 227] on div at bounding box center [707, 234] width 158 height 350
click at [677, 205] on div at bounding box center [707, 234] width 158 height 350
click at [696, 232] on div at bounding box center [707, 234] width 158 height 350
click at [710, 283] on div at bounding box center [707, 234] width 158 height 350
click at [731, 382] on div at bounding box center [707, 234] width 158 height 350
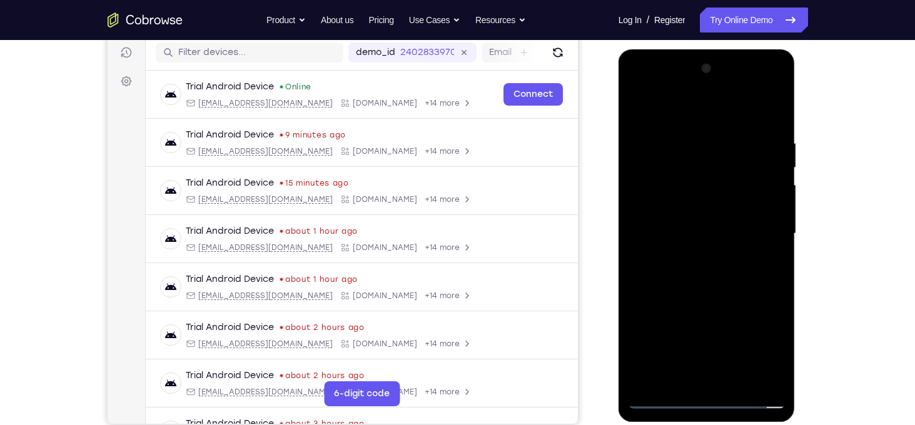
drag, startPoint x: 709, startPoint y: 114, endPoint x: 699, endPoint y: 28, distance: 87.0
click at [699, 49] on html "Online web based iOS Simulators and Android Emulators. Run iPhone, iPad, Mobile…" at bounding box center [708, 236] width 178 height 375
click at [717, 298] on div at bounding box center [707, 234] width 158 height 350
drag, startPoint x: 754, startPoint y: 172, endPoint x: 703, endPoint y: 173, distance: 50.7
click at [703, 173] on div at bounding box center [707, 234] width 158 height 350
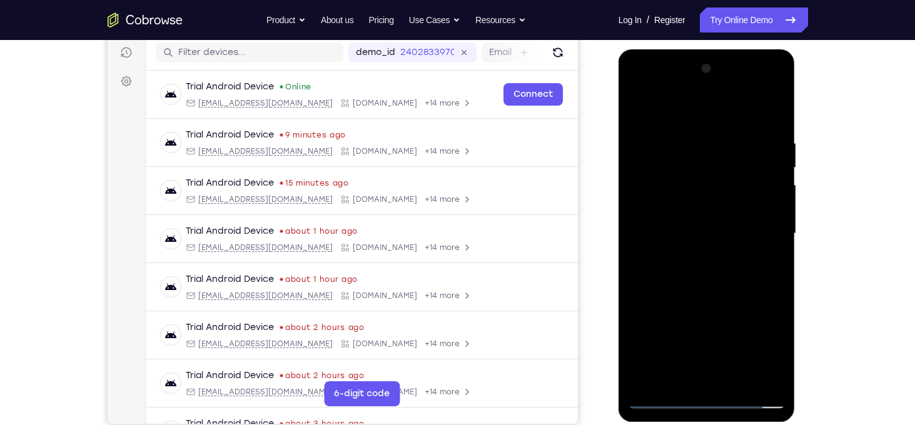
click at [638, 166] on div at bounding box center [707, 234] width 158 height 350
click at [780, 166] on div at bounding box center [707, 234] width 158 height 350
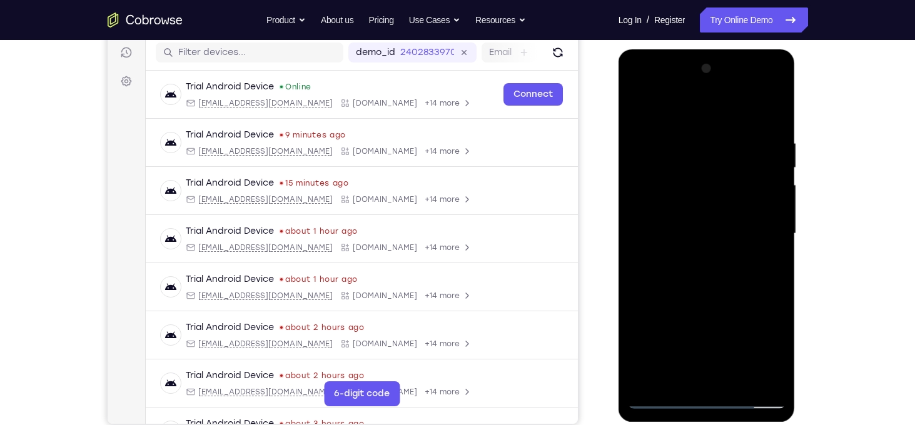
click at [780, 166] on div at bounding box center [707, 234] width 158 height 350
click at [686, 148] on div at bounding box center [707, 234] width 158 height 350
click at [642, 108] on div at bounding box center [707, 234] width 158 height 350
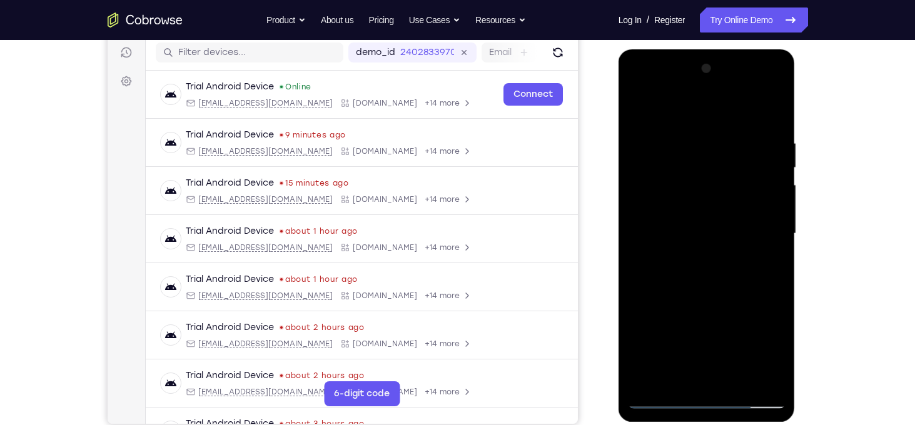
click at [682, 134] on div at bounding box center [707, 234] width 158 height 350
drag, startPoint x: 705, startPoint y: 257, endPoint x: 704, endPoint y: 115, distance: 142.0
click at [704, 115] on div at bounding box center [707, 234] width 158 height 350
click at [639, 209] on div at bounding box center [707, 234] width 158 height 350
drag, startPoint x: 709, startPoint y: 268, endPoint x: 680, endPoint y: 115, distance: 155.4
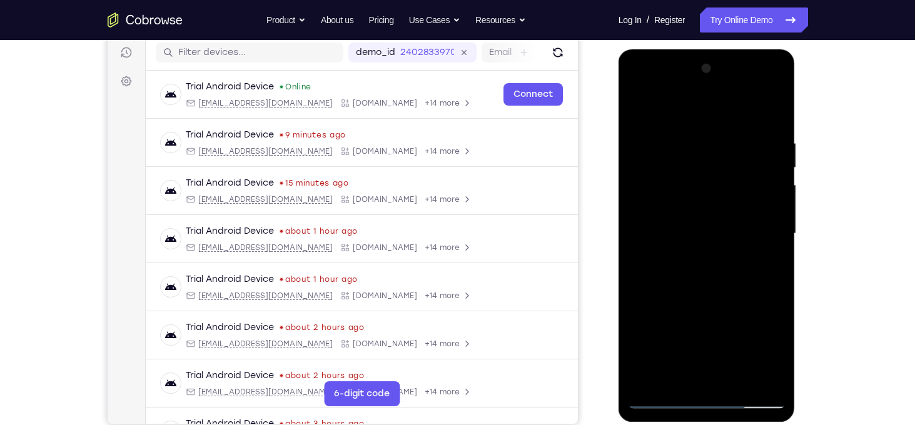
click at [680, 115] on div at bounding box center [707, 234] width 158 height 350
drag, startPoint x: 729, startPoint y: 250, endPoint x: 727, endPoint y: 98, distance: 152.0
click at [727, 98] on div at bounding box center [707, 234] width 158 height 350
drag, startPoint x: 732, startPoint y: 269, endPoint x: 719, endPoint y: 156, distance: 113.4
click at [719, 156] on div at bounding box center [707, 234] width 158 height 350
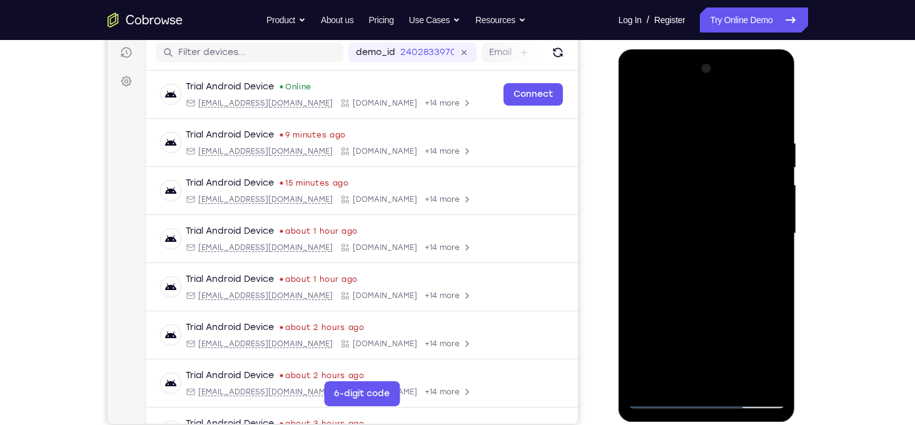
click at [637, 308] on div at bounding box center [707, 234] width 158 height 350
drag, startPoint x: 738, startPoint y: 345, endPoint x: 712, endPoint y: 199, distance: 148.6
click at [712, 199] on div at bounding box center [707, 234] width 158 height 350
drag, startPoint x: 711, startPoint y: 273, endPoint x: 692, endPoint y: 112, distance: 161.8
click at [692, 112] on div at bounding box center [707, 234] width 158 height 350
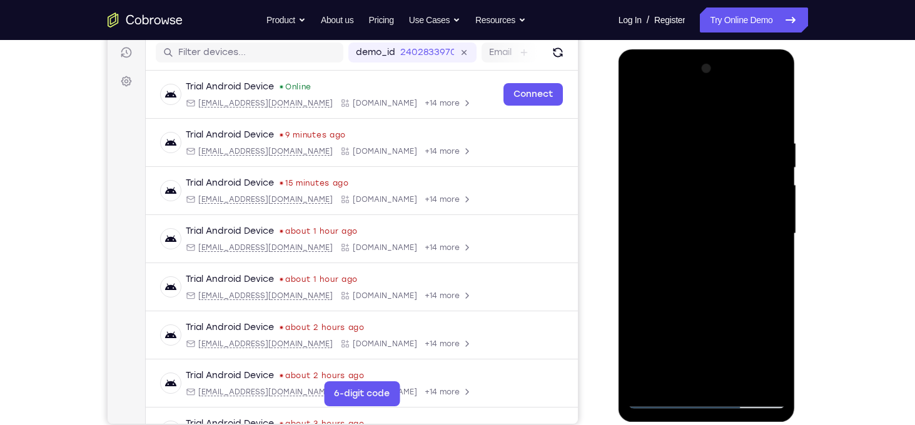
drag, startPoint x: 722, startPoint y: 291, endPoint x: 723, endPoint y: 327, distance: 36.3
click at [723, 327] on div at bounding box center [707, 234] width 158 height 350
click at [639, 283] on div at bounding box center [707, 234] width 158 height 350
drag, startPoint x: 706, startPoint y: 325, endPoint x: 707, endPoint y: 355, distance: 30.0
click at [707, 355] on div at bounding box center [707, 234] width 158 height 350
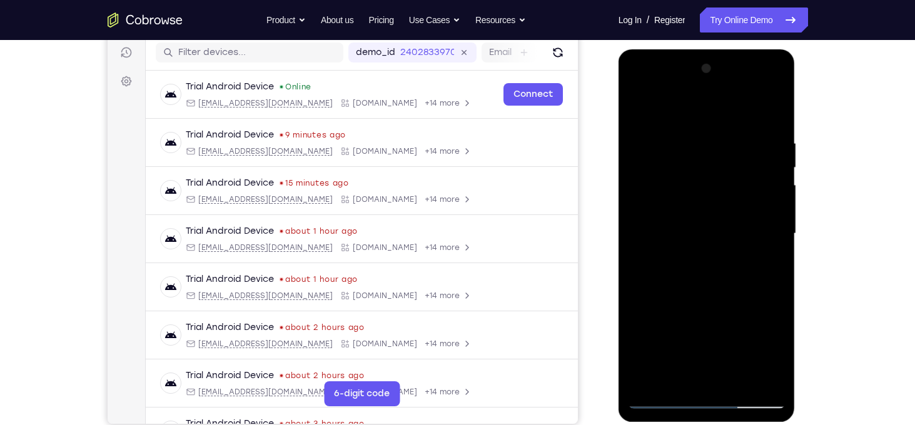
click at [777, 216] on div at bounding box center [707, 234] width 158 height 350
click at [637, 216] on div at bounding box center [707, 234] width 158 height 350
click at [741, 388] on div at bounding box center [707, 234] width 158 height 350
click at [672, 225] on div at bounding box center [707, 234] width 158 height 350
click at [669, 109] on div at bounding box center [707, 234] width 158 height 350
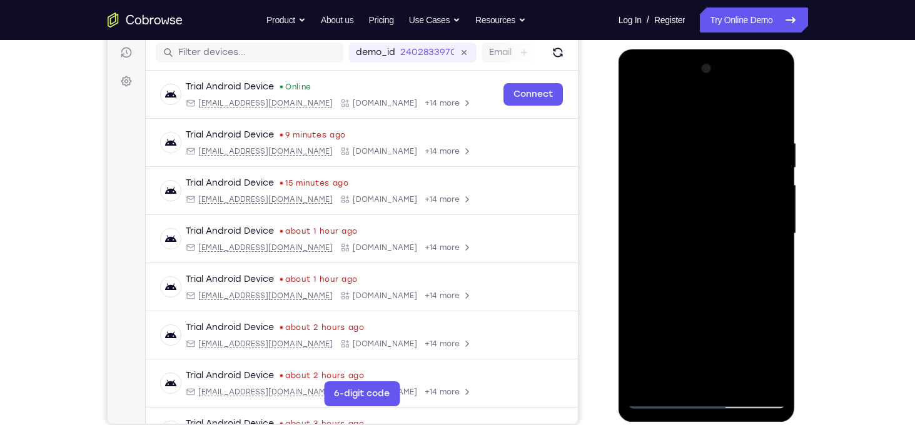
drag, startPoint x: 722, startPoint y: 166, endPoint x: 730, endPoint y: 215, distance: 48.7
click at [730, 215] on div at bounding box center [707, 234] width 158 height 350
click at [707, 206] on div at bounding box center [707, 234] width 158 height 350
click at [714, 148] on div at bounding box center [707, 234] width 158 height 350
click at [641, 107] on div at bounding box center [707, 234] width 158 height 350
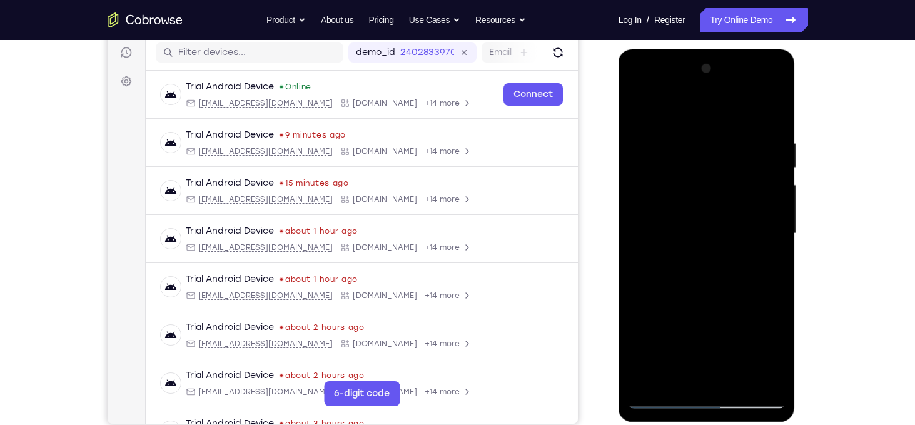
click at [641, 107] on div at bounding box center [707, 234] width 158 height 350
click at [644, 108] on div at bounding box center [707, 234] width 158 height 350
click at [641, 110] on div at bounding box center [707, 234] width 158 height 350
drag, startPoint x: 727, startPoint y: 170, endPoint x: 752, endPoint y: 305, distance: 136.7
click at [752, 305] on div at bounding box center [707, 234] width 158 height 350
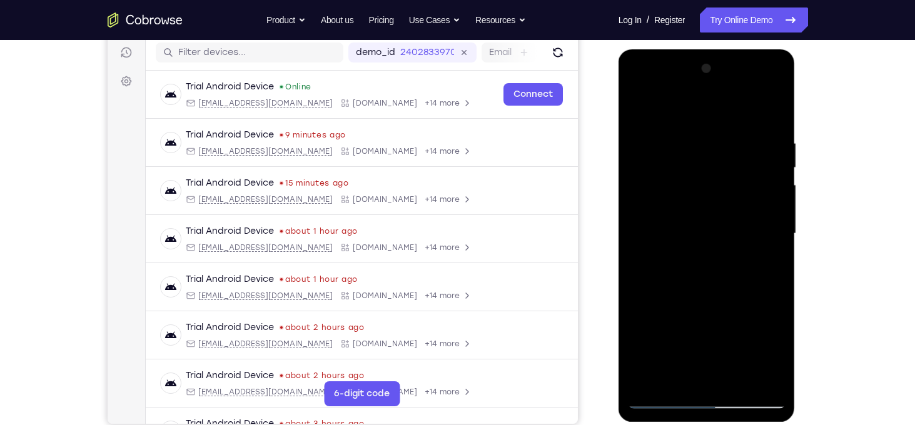
click at [691, 138] on div at bounding box center [707, 234] width 158 height 350
click at [775, 172] on div at bounding box center [707, 234] width 158 height 350
click at [719, 125] on div at bounding box center [707, 234] width 158 height 350
click at [669, 109] on div at bounding box center [707, 234] width 158 height 350
click at [700, 203] on div at bounding box center [707, 234] width 158 height 350
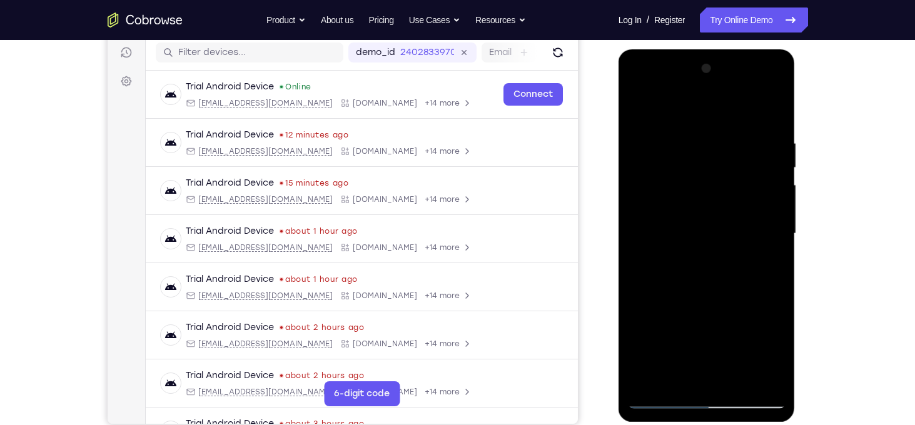
click at [640, 109] on div at bounding box center [707, 234] width 158 height 350
click at [770, 133] on div at bounding box center [707, 234] width 158 height 350
click at [774, 117] on div at bounding box center [707, 234] width 158 height 350
drag, startPoint x: 707, startPoint y: 210, endPoint x: 721, endPoint y: 419, distance: 209.4
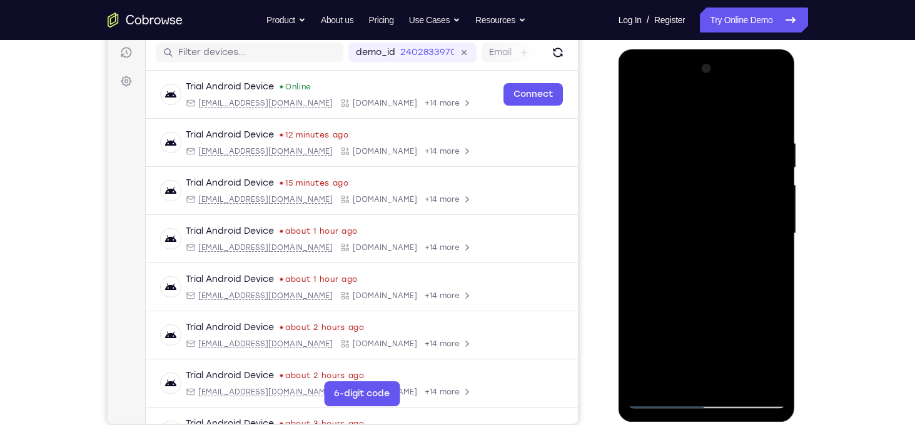
click at [721, 419] on div at bounding box center [707, 235] width 177 height 373
drag, startPoint x: 739, startPoint y: 298, endPoint x: 741, endPoint y: 202, distance: 96.3
click at [741, 202] on div at bounding box center [707, 234] width 158 height 350
click at [638, 310] on div at bounding box center [707, 234] width 158 height 350
drag, startPoint x: 743, startPoint y: 335, endPoint x: 729, endPoint y: 107, distance: 228.1
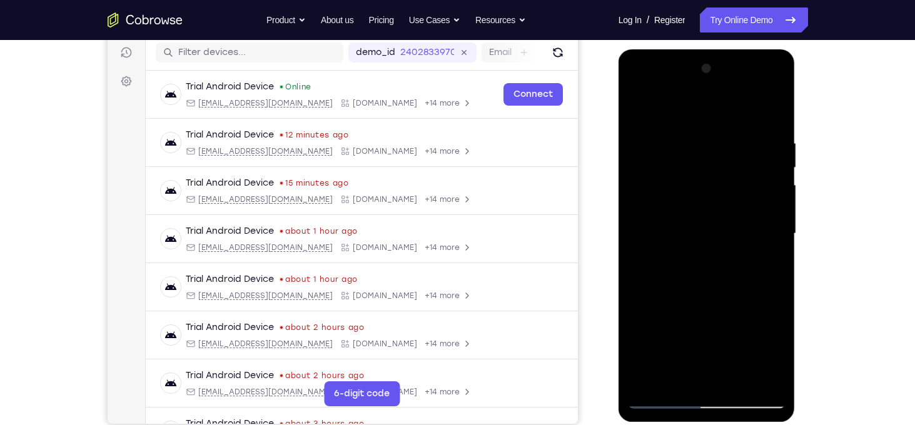
click at [729, 107] on div at bounding box center [707, 234] width 158 height 350
drag, startPoint x: 719, startPoint y: 297, endPoint x: 714, endPoint y: 280, distance: 17.6
click at [714, 280] on div at bounding box center [707, 234] width 158 height 350
drag, startPoint x: 701, startPoint y: 300, endPoint x: 684, endPoint y: 133, distance: 167.9
click at [684, 133] on div at bounding box center [707, 234] width 158 height 350
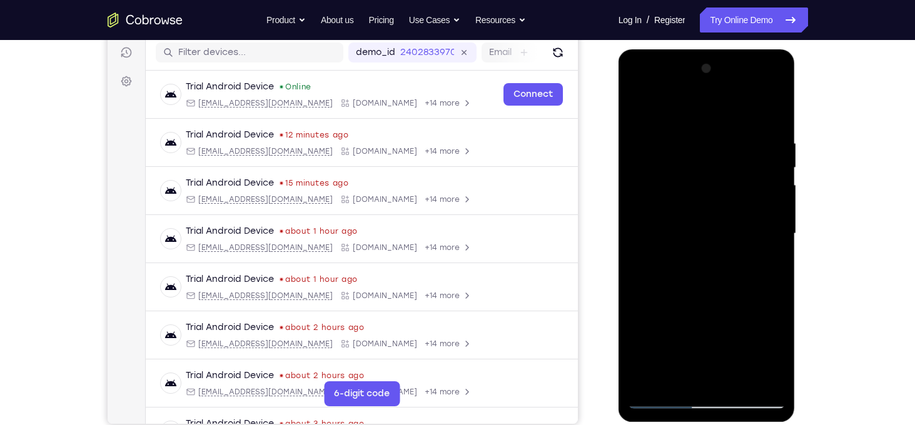
drag, startPoint x: 709, startPoint y: 281, endPoint x: 665, endPoint y: 61, distance: 225.2
click at [665, 61] on div at bounding box center [707, 234] width 158 height 350
drag, startPoint x: 692, startPoint y: 277, endPoint x: 674, endPoint y: 123, distance: 154.9
click at [674, 123] on div at bounding box center [707, 234] width 158 height 350
drag, startPoint x: 677, startPoint y: 298, endPoint x: 676, endPoint y: 258, distance: 39.4
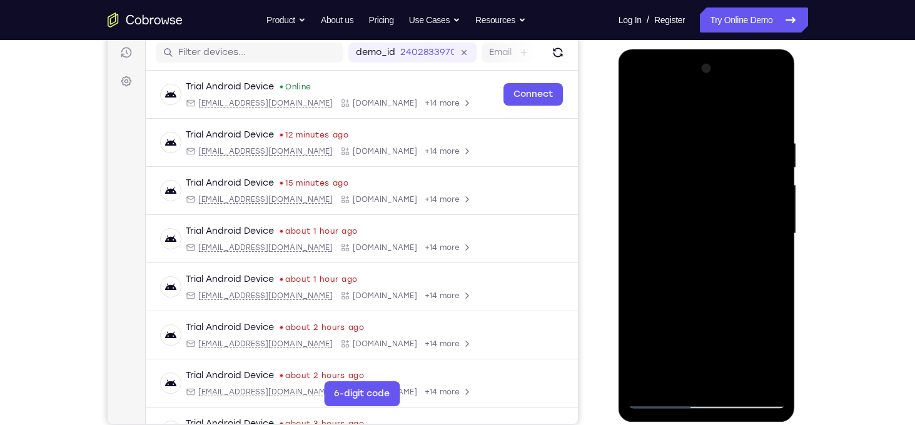
click at [676, 258] on div at bounding box center [707, 234] width 158 height 350
click at [637, 276] on div at bounding box center [707, 234] width 158 height 350
drag, startPoint x: 742, startPoint y: 342, endPoint x: 731, endPoint y: 152, distance: 190.5
click at [731, 152] on div at bounding box center [707, 234] width 158 height 350
drag, startPoint x: 743, startPoint y: 270, endPoint x: 739, endPoint y: 203, distance: 67.1
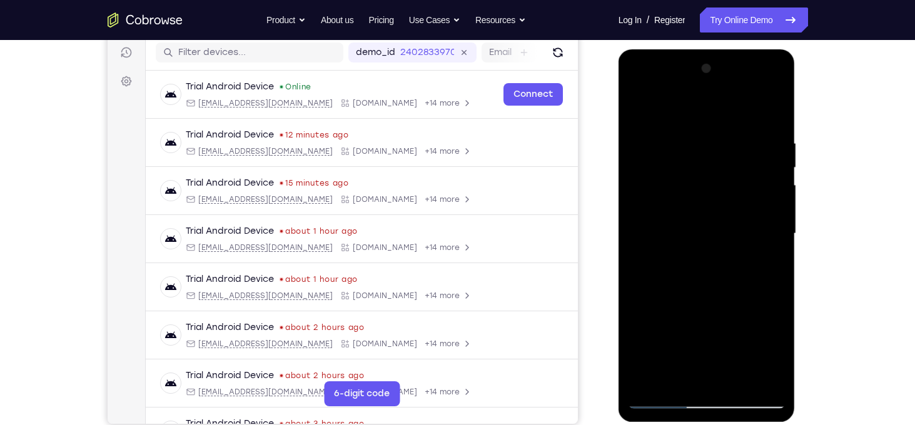
click at [739, 203] on div at bounding box center [707, 234] width 158 height 350
click at [641, 300] on div at bounding box center [707, 234] width 158 height 350
drag, startPoint x: 718, startPoint y: 329, endPoint x: 694, endPoint y: 156, distance: 174.4
click at [694, 156] on div at bounding box center [707, 234] width 158 height 350
drag, startPoint x: 719, startPoint y: 280, endPoint x: 702, endPoint y: 170, distance: 111.5
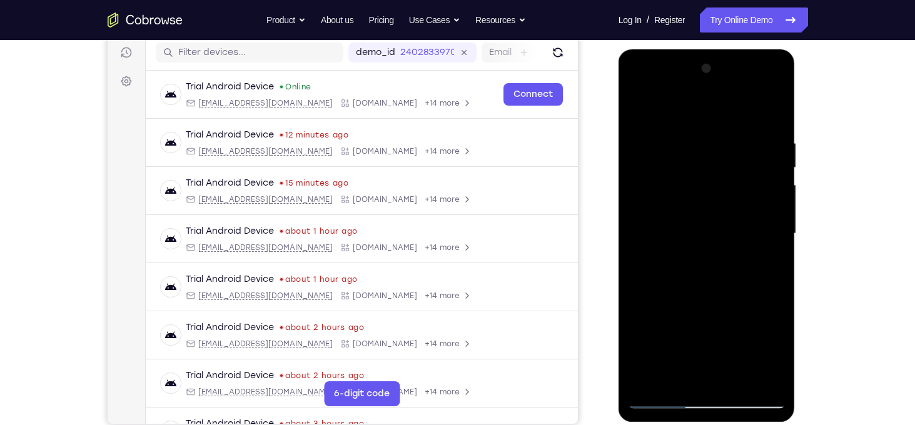
click at [702, 170] on div at bounding box center [707, 234] width 158 height 350
click at [776, 193] on div at bounding box center [707, 234] width 158 height 350
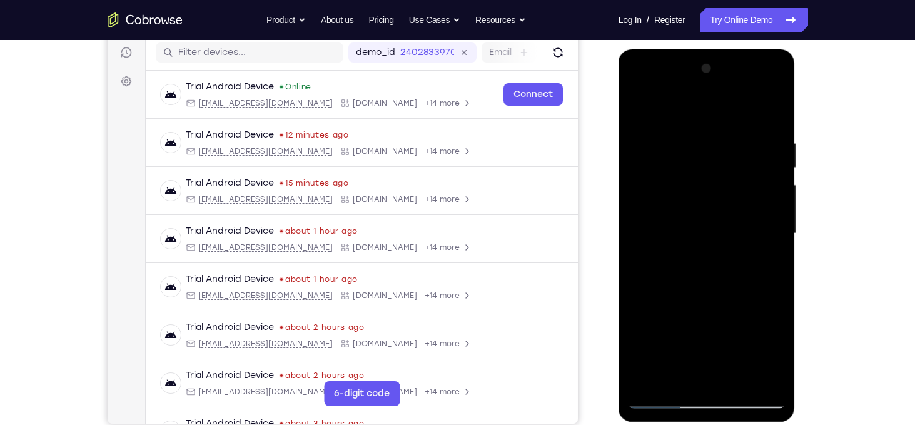
click at [776, 193] on div at bounding box center [707, 234] width 158 height 350
click at [639, 200] on div at bounding box center [707, 234] width 158 height 350
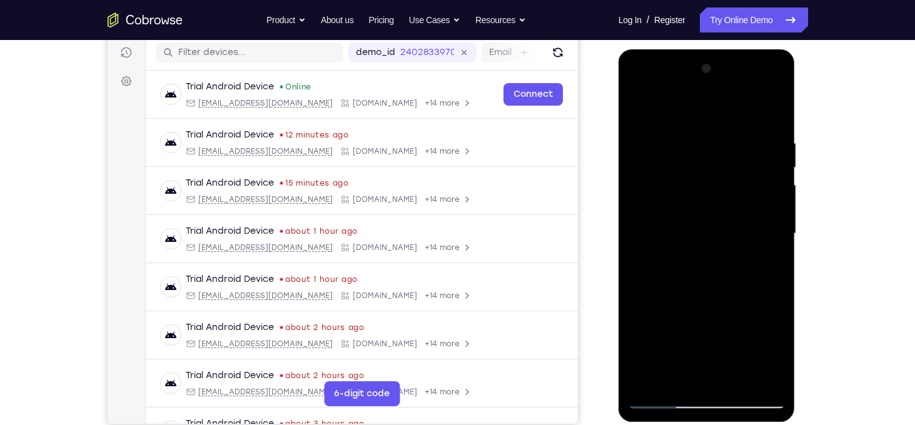
click at [639, 200] on div at bounding box center [707, 234] width 158 height 350
drag, startPoint x: 730, startPoint y: 297, endPoint x: 721, endPoint y: 101, distance: 196.0
click at [721, 101] on div at bounding box center [707, 234] width 158 height 350
drag, startPoint x: 699, startPoint y: 316, endPoint x: 707, endPoint y: 119, distance: 197.2
click at [707, 119] on div at bounding box center [707, 234] width 158 height 350
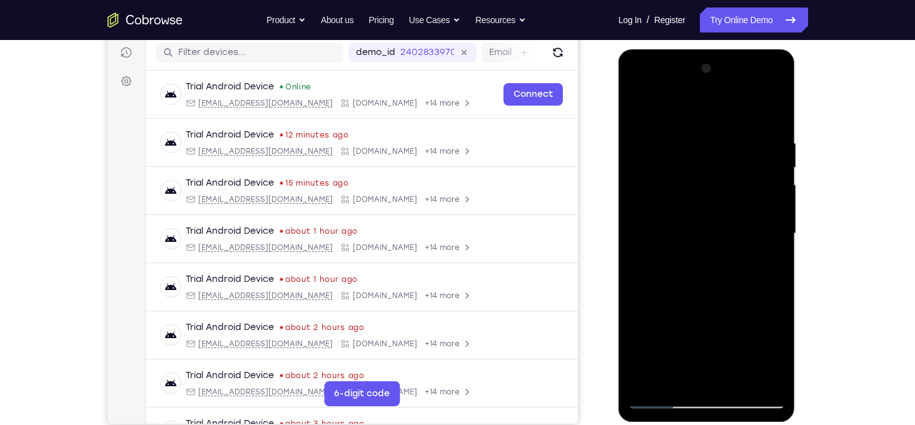
drag, startPoint x: 731, startPoint y: 277, endPoint x: 734, endPoint y: 134, distance: 142.6
click at [734, 134] on div at bounding box center [707, 234] width 158 height 350
drag, startPoint x: 744, startPoint y: 280, endPoint x: 731, endPoint y: 73, distance: 207.5
click at [731, 73] on div at bounding box center [707, 234] width 158 height 350
drag, startPoint x: 764, startPoint y: 325, endPoint x: 752, endPoint y: 215, distance: 110.7
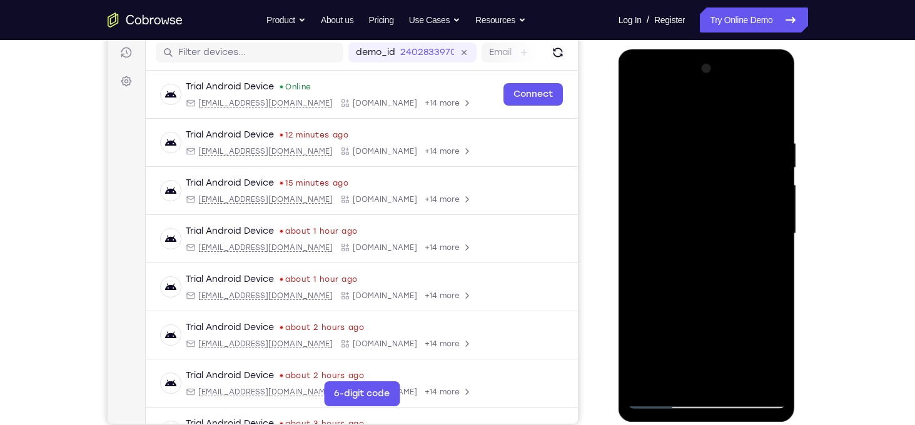
click at [752, 215] on div at bounding box center [707, 234] width 158 height 350
click at [641, 285] on div at bounding box center [707, 234] width 158 height 350
drag, startPoint x: 712, startPoint y: 324, endPoint x: 661, endPoint y: 85, distance: 244.3
click at [661, 85] on div at bounding box center [707, 234] width 158 height 350
drag, startPoint x: 729, startPoint y: 252, endPoint x: 727, endPoint y: 290, distance: 37.6
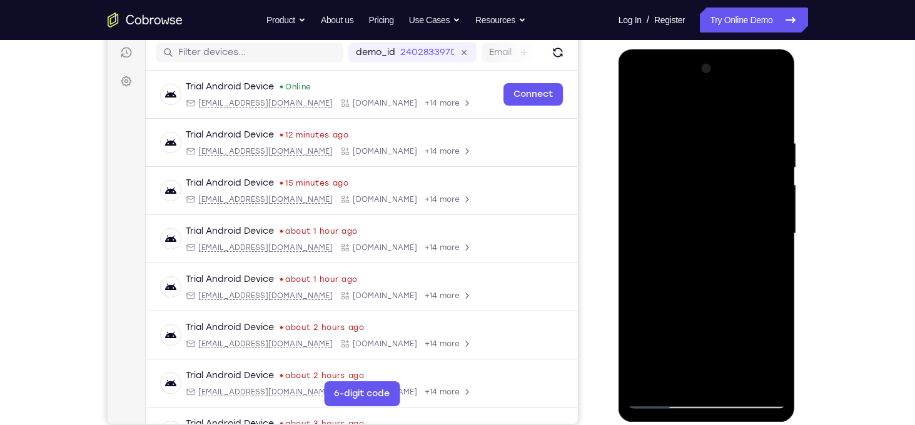
click at [727, 290] on div at bounding box center [707, 234] width 158 height 350
click at [636, 282] on div at bounding box center [707, 234] width 158 height 350
drag, startPoint x: 736, startPoint y: 303, endPoint x: 729, endPoint y: 111, distance: 192.8
click at [729, 111] on div at bounding box center [707, 234] width 158 height 350
drag, startPoint x: 754, startPoint y: 258, endPoint x: 750, endPoint y: 227, distance: 31.0
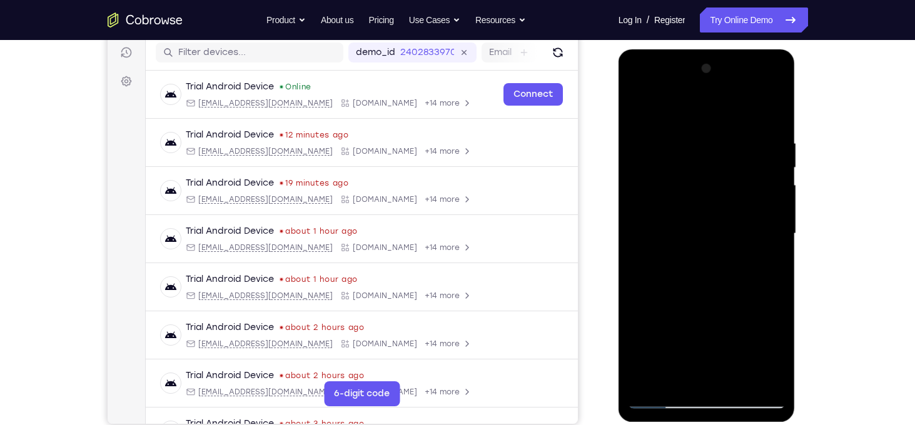
click at [750, 227] on div at bounding box center [707, 234] width 158 height 350
click at [640, 339] on div at bounding box center [707, 234] width 158 height 350
drag, startPoint x: 730, startPoint y: 339, endPoint x: 712, endPoint y: 136, distance: 203.4
click at [712, 136] on div at bounding box center [707, 234] width 158 height 350
drag, startPoint x: 731, startPoint y: 275, endPoint x: 749, endPoint y: 86, distance: 189.1
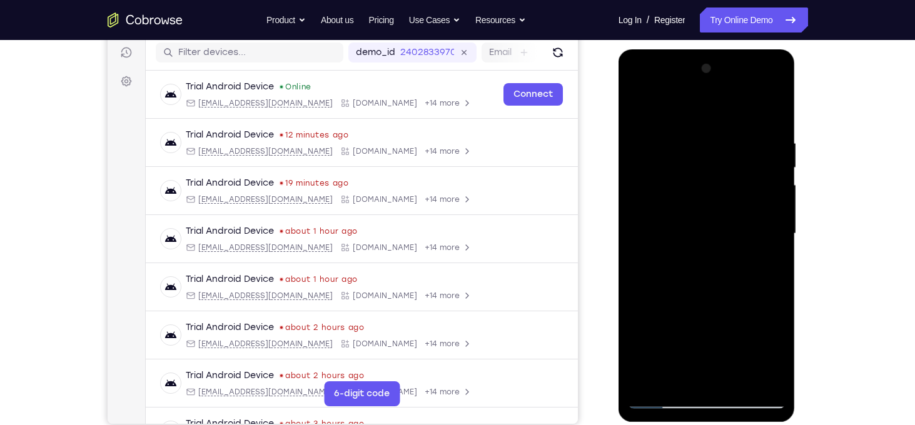
click at [749, 86] on div at bounding box center [707, 234] width 158 height 350
drag, startPoint x: 729, startPoint y: 256, endPoint x: 732, endPoint y: 129, distance: 126.4
click at [732, 129] on div at bounding box center [707, 234] width 158 height 350
drag, startPoint x: 741, startPoint y: 267, endPoint x: 739, endPoint y: 198, distance: 69.5
click at [739, 198] on div at bounding box center [707, 234] width 158 height 350
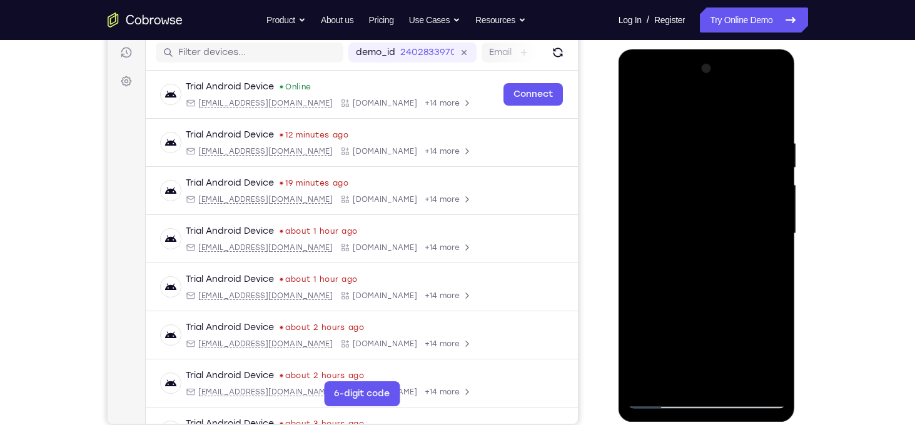
click at [638, 319] on div at bounding box center [707, 234] width 158 height 350
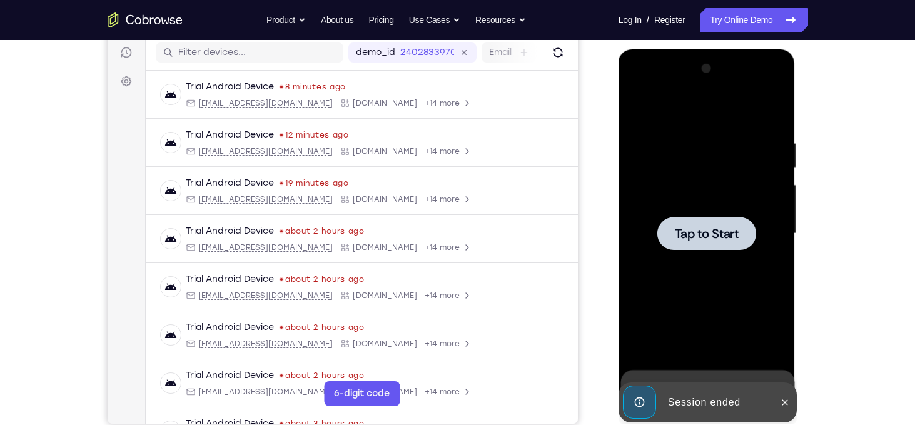
click at [736, 255] on div at bounding box center [707, 234] width 158 height 350
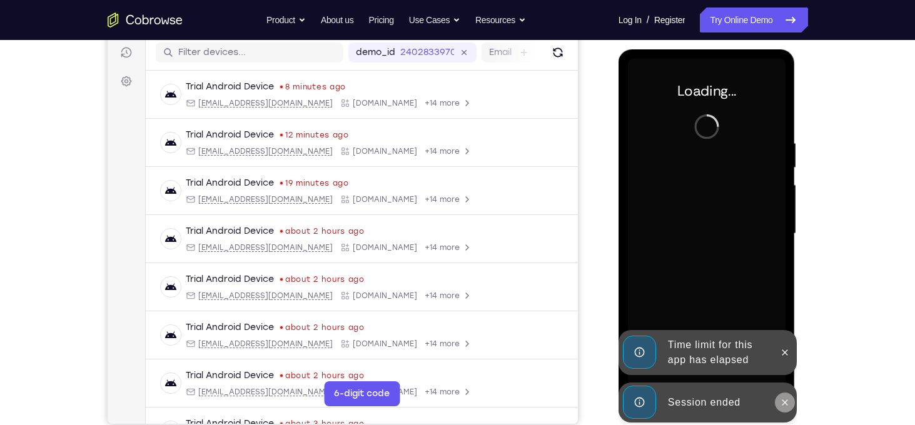
click at [788, 402] on icon at bounding box center [785, 403] width 10 height 10
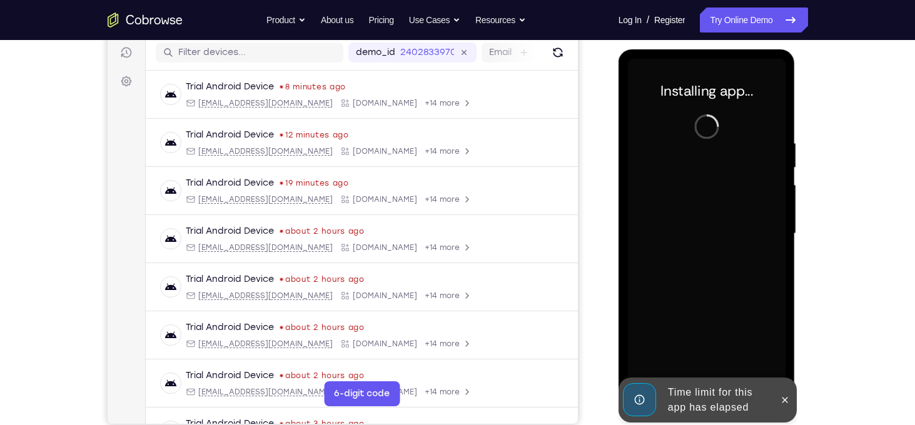
click at [788, 402] on icon at bounding box center [785, 400] width 10 height 10
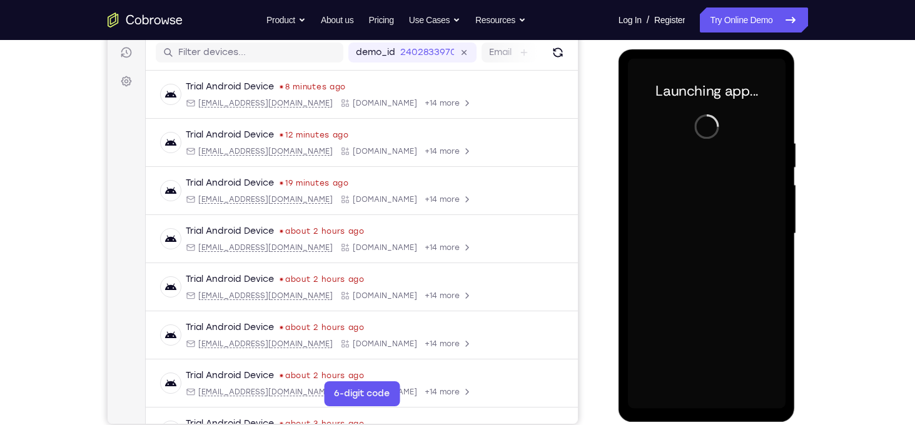
click at [715, 405] on div at bounding box center [707, 234] width 158 height 350
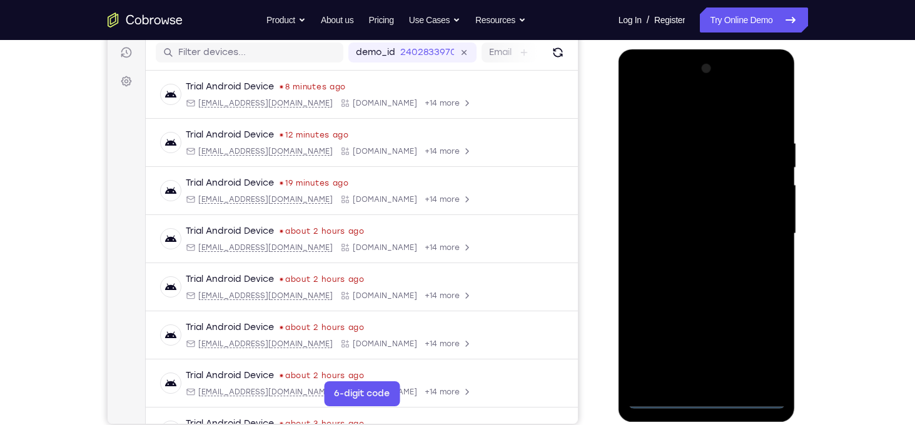
click at [711, 402] on div at bounding box center [707, 234] width 158 height 350
click at [763, 346] on div at bounding box center [707, 234] width 158 height 350
click at [655, 109] on div at bounding box center [707, 234] width 158 height 350
click at [749, 227] on div at bounding box center [707, 234] width 158 height 350
click at [724, 387] on div at bounding box center [707, 234] width 158 height 350
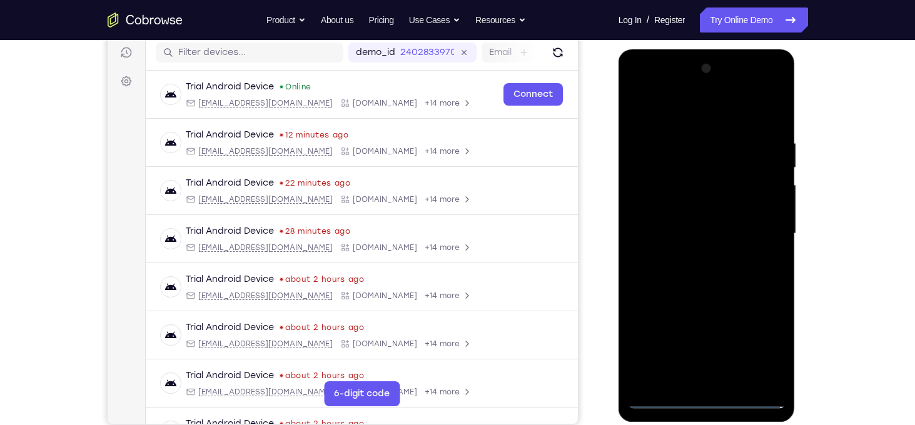
click at [723, 383] on div at bounding box center [707, 234] width 158 height 350
click at [686, 223] on div at bounding box center [707, 234] width 158 height 350
click at [685, 210] on div at bounding box center [707, 234] width 158 height 350
click at [716, 230] on div at bounding box center [707, 234] width 158 height 350
click at [707, 291] on div at bounding box center [707, 234] width 158 height 350
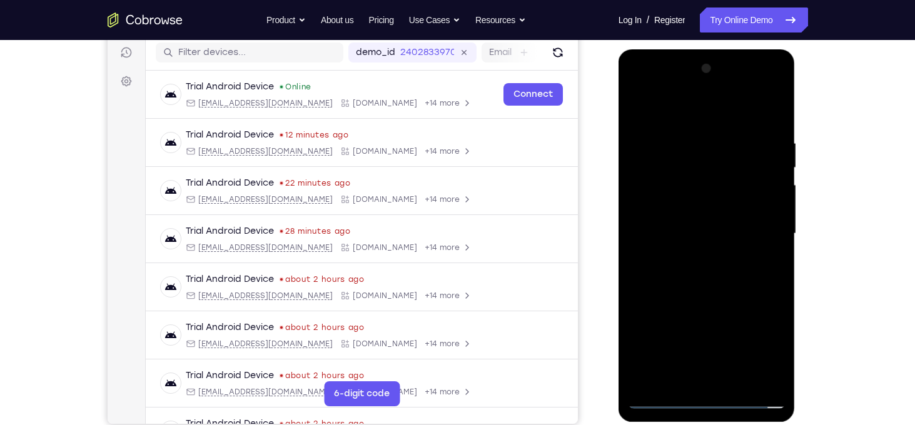
drag, startPoint x: 713, startPoint y: 113, endPoint x: 692, endPoint y: -3, distance: 118.3
click at [692, 49] on html "Online web based iOS Simulators and Android Emulators. Run iPhone, iPad, Mobile…" at bounding box center [708, 236] width 178 height 375
click at [687, 138] on div at bounding box center [707, 234] width 158 height 350
click at [774, 175] on div at bounding box center [707, 234] width 158 height 350
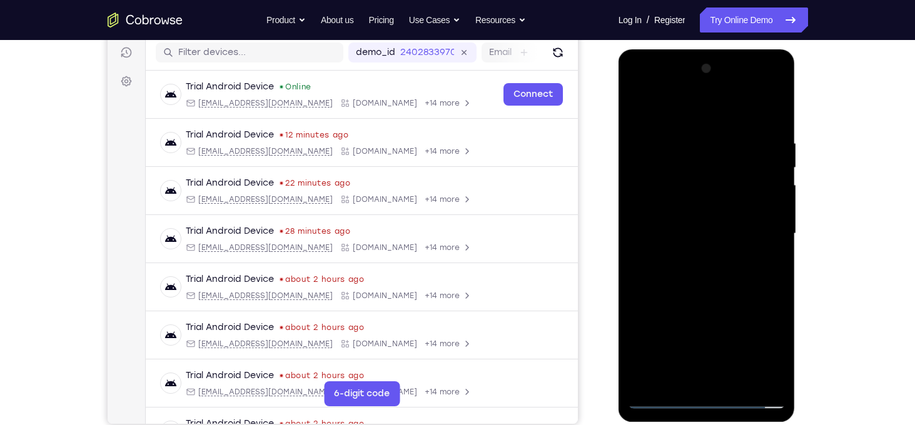
click at [774, 175] on div at bounding box center [707, 234] width 158 height 350
click at [773, 107] on div at bounding box center [707, 234] width 158 height 350
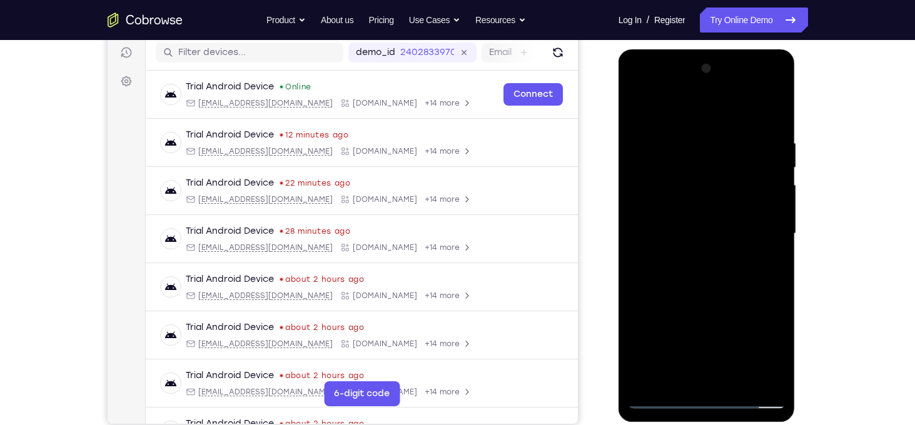
click at [641, 108] on div at bounding box center [707, 234] width 158 height 350
click at [691, 132] on div at bounding box center [707, 234] width 158 height 350
click at [771, 116] on div at bounding box center [707, 234] width 158 height 350
click at [735, 386] on div at bounding box center [707, 234] width 158 height 350
click at [726, 303] on div at bounding box center [707, 234] width 158 height 350
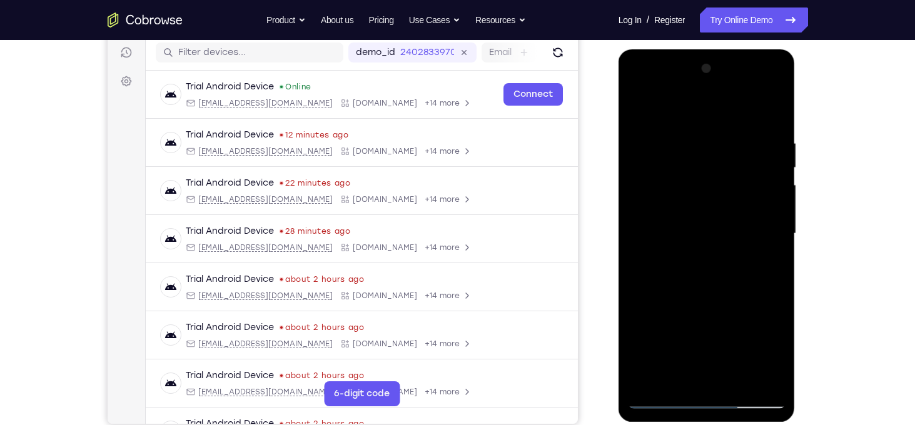
click at [644, 109] on div at bounding box center [707, 234] width 158 height 350
drag, startPoint x: 698, startPoint y: 162, endPoint x: 692, endPoint y: 315, distance: 152.7
click at [692, 315] on div at bounding box center [707, 234] width 158 height 350
drag, startPoint x: 722, startPoint y: 180, endPoint x: 683, endPoint y: 457, distance: 279.8
click at [683, 425] on html "Online web based iOS Simulators and Android Emulators. Run iPhone, iPad, Mobile…" at bounding box center [708, 236] width 178 height 375
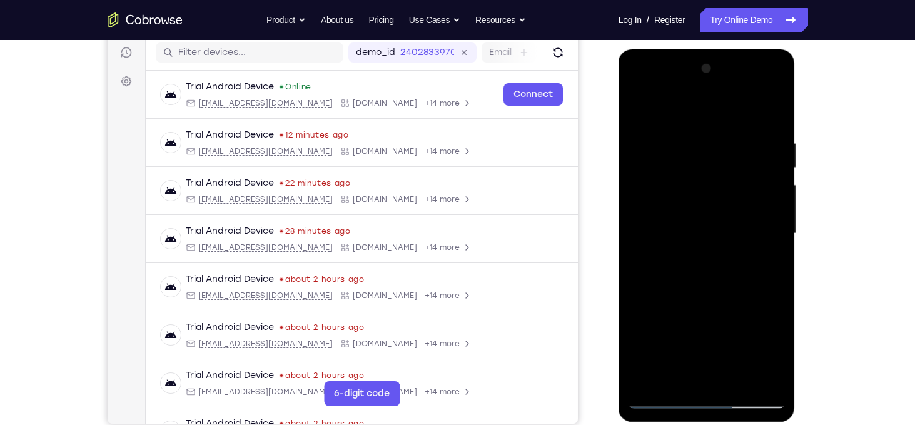
drag, startPoint x: 767, startPoint y: 147, endPoint x: 659, endPoint y: 139, distance: 108.5
click at [659, 139] on div at bounding box center [707, 234] width 158 height 350
drag, startPoint x: 744, startPoint y: 138, endPoint x: 652, endPoint y: 119, distance: 93.7
click at [652, 119] on div at bounding box center [707, 234] width 158 height 350
drag, startPoint x: 763, startPoint y: 134, endPoint x: 637, endPoint y: 148, distance: 126.5
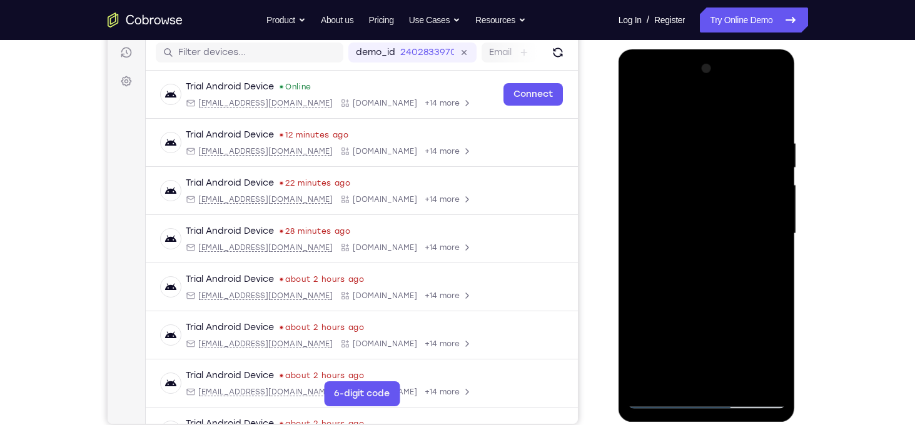
click at [637, 148] on div at bounding box center [707, 234] width 158 height 350
drag, startPoint x: 716, startPoint y: 153, endPoint x: 707, endPoint y: 438, distance: 285.4
click at [707, 425] on html "Online web based iOS Simulators and Android Emulators. Run iPhone, iPad, Mobile…" at bounding box center [708, 236] width 178 height 375
drag, startPoint x: 726, startPoint y: 173, endPoint x: 723, endPoint y: 457, distance: 284.0
click at [723, 425] on html "Online web based iOS Simulators and Android Emulators. Run iPhone, iPad, Mobile…" at bounding box center [708, 236] width 178 height 375
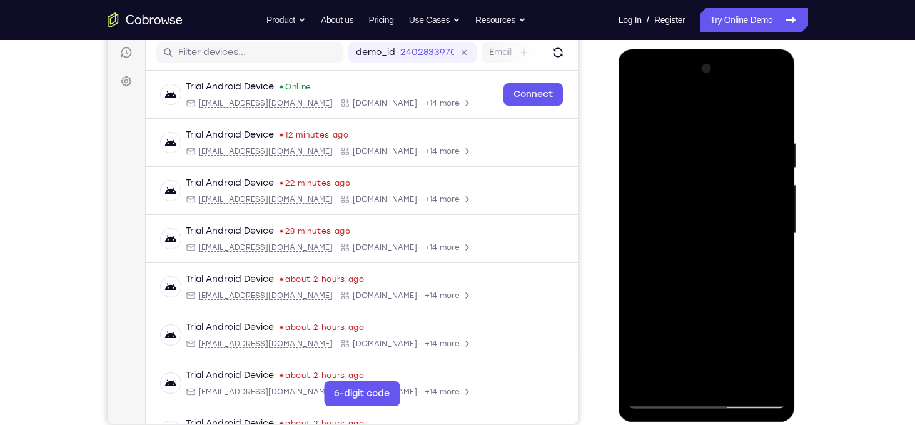
click at [777, 365] on div at bounding box center [707, 234] width 158 height 350
drag, startPoint x: 759, startPoint y: 333, endPoint x: 748, endPoint y: 217, distance: 116.3
click at [748, 217] on div at bounding box center [707, 234] width 158 height 350
click at [637, 275] on div at bounding box center [707, 234] width 158 height 350
drag, startPoint x: 761, startPoint y: 295, endPoint x: 739, endPoint y: 135, distance: 161.1
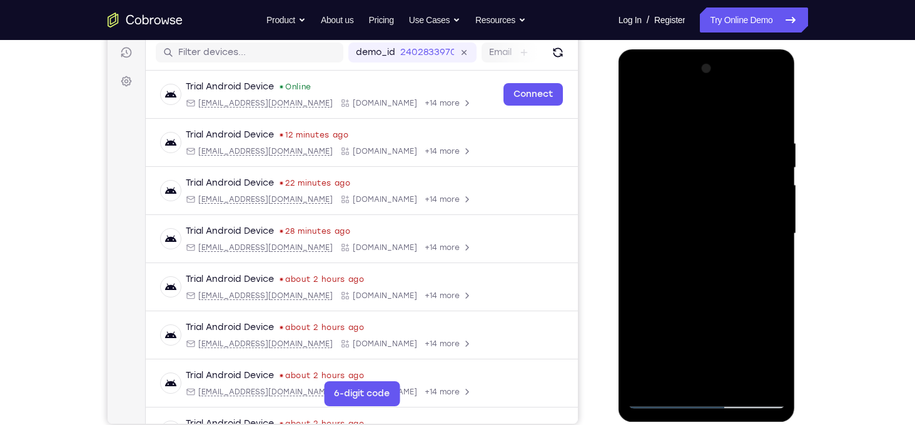
click at [739, 135] on div at bounding box center [707, 234] width 158 height 350
drag, startPoint x: 729, startPoint y: 303, endPoint x: 703, endPoint y: 193, distance: 113.0
click at [703, 193] on div at bounding box center [707, 234] width 158 height 350
click at [642, 291] on div at bounding box center [707, 234] width 158 height 350
drag, startPoint x: 737, startPoint y: 323, endPoint x: 720, endPoint y: 206, distance: 118.8
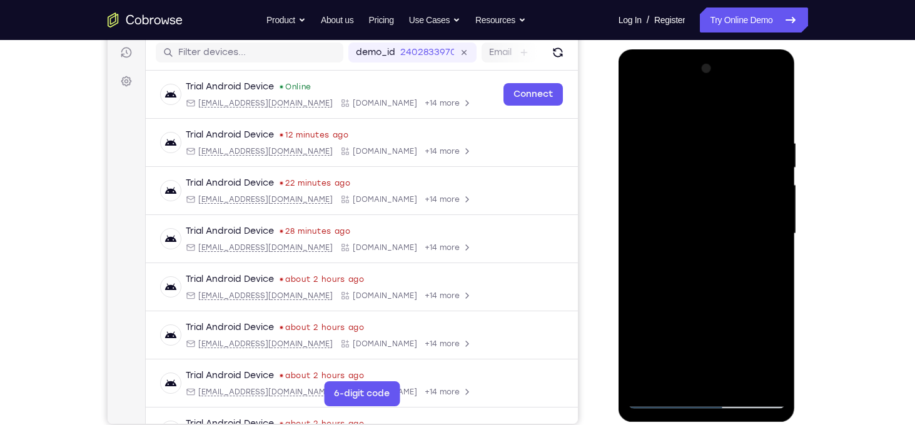
click at [720, 206] on div at bounding box center [707, 234] width 158 height 350
drag, startPoint x: 774, startPoint y: 255, endPoint x: 741, endPoint y: 87, distance: 171.5
click at [741, 87] on div at bounding box center [707, 234] width 158 height 350
click at [656, 380] on div at bounding box center [707, 234] width 158 height 350
drag, startPoint x: 757, startPoint y: 168, endPoint x: 761, endPoint y: 330, distance: 161.4
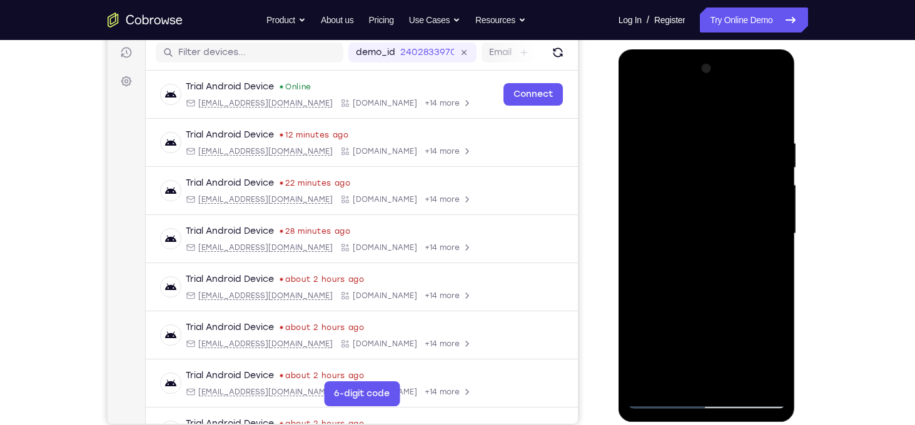
click at [761, 330] on div at bounding box center [707, 234] width 158 height 350
click at [692, 134] on div at bounding box center [707, 234] width 158 height 350
click at [776, 217] on div at bounding box center [707, 234] width 158 height 350
drag, startPoint x: 741, startPoint y: 298, endPoint x: 749, endPoint y: 197, distance: 101.6
click at [749, 197] on div at bounding box center [707, 234] width 158 height 350
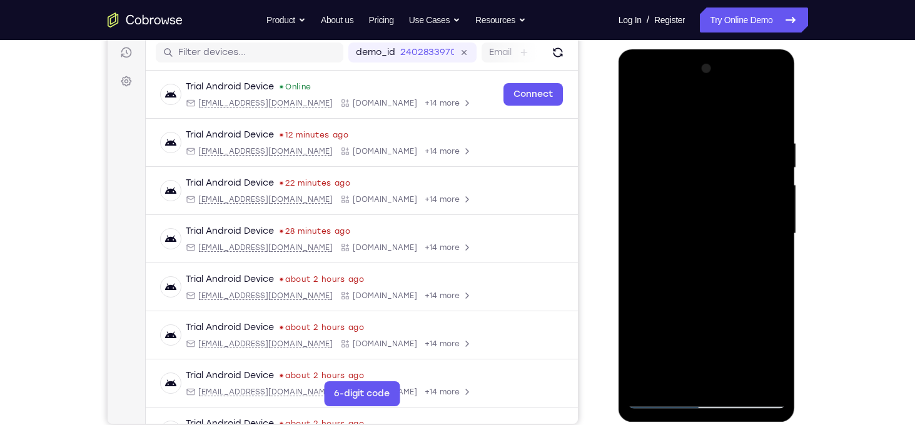
click at [637, 288] on div at bounding box center [707, 234] width 158 height 350
drag, startPoint x: 726, startPoint y: 350, endPoint x: 756, endPoint y: 143, distance: 208.6
click at [756, 143] on div at bounding box center [707, 234] width 158 height 350
drag, startPoint x: 734, startPoint y: 338, endPoint x: 739, endPoint y: 147, distance: 190.8
click at [739, 147] on div at bounding box center [707, 234] width 158 height 350
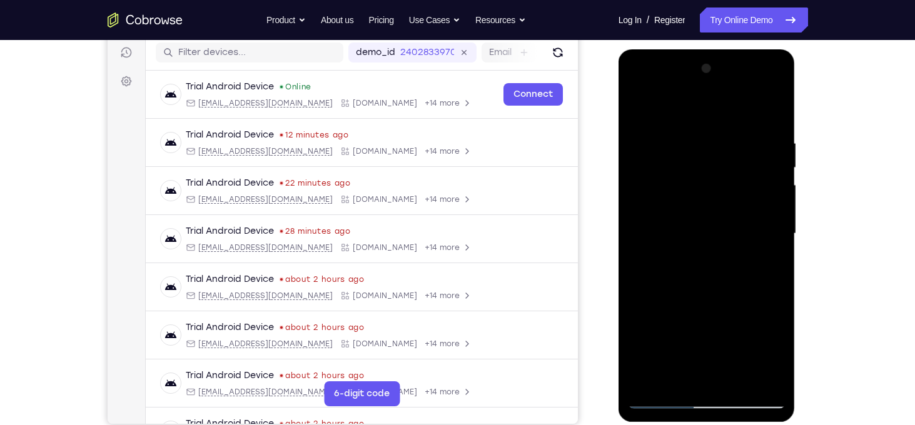
drag, startPoint x: 752, startPoint y: 280, endPoint x: 744, endPoint y: 134, distance: 146.0
click at [744, 134] on div at bounding box center [707, 234] width 158 height 350
click at [775, 192] on div at bounding box center [707, 234] width 158 height 350
drag, startPoint x: 751, startPoint y: 245, endPoint x: 755, endPoint y: 333, distance: 88.3
click at [755, 333] on div at bounding box center [707, 234] width 158 height 350
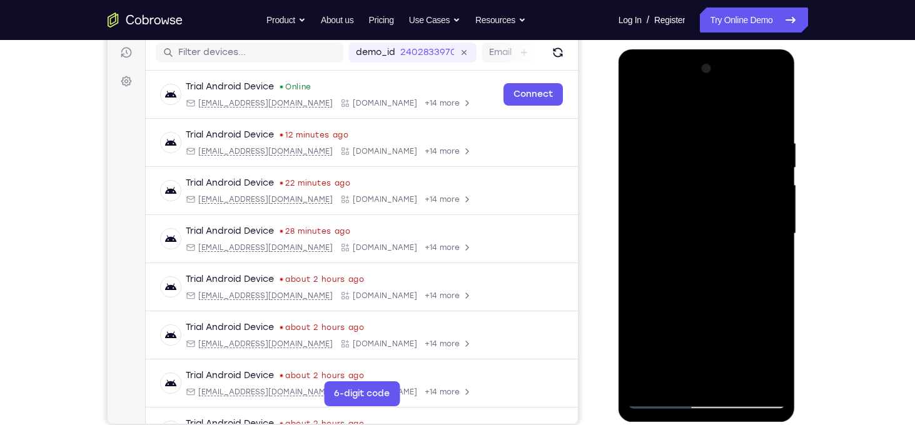
click at [777, 273] on div at bounding box center [707, 234] width 158 height 350
drag, startPoint x: 726, startPoint y: 312, endPoint x: 699, endPoint y: 106, distance: 208.2
click at [699, 106] on div at bounding box center [707, 234] width 158 height 350
drag, startPoint x: 721, startPoint y: 281, endPoint x: 711, endPoint y: 104, distance: 177.3
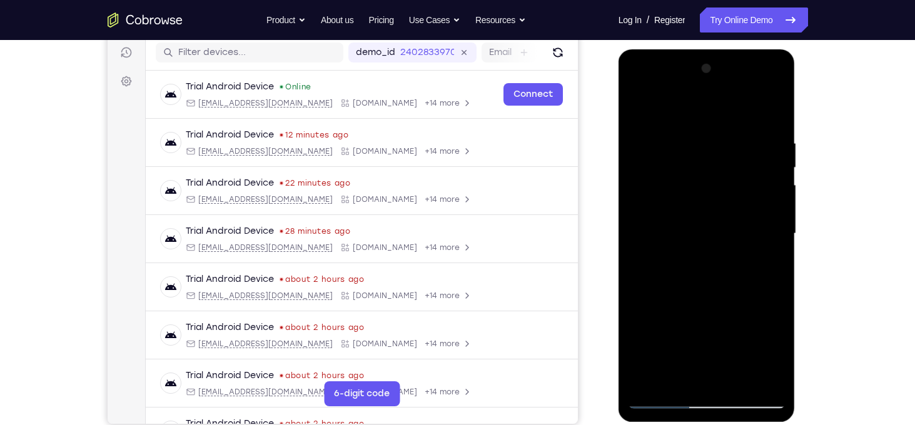
click at [711, 104] on div at bounding box center [707, 234] width 158 height 350
drag, startPoint x: 734, startPoint y: 302, endPoint x: 700, endPoint y: 130, distance: 175.4
click at [700, 130] on div at bounding box center [707, 234] width 158 height 350
drag, startPoint x: 726, startPoint y: 240, endPoint x: 699, endPoint y: 119, distance: 123.8
click at [699, 119] on div at bounding box center [707, 234] width 158 height 350
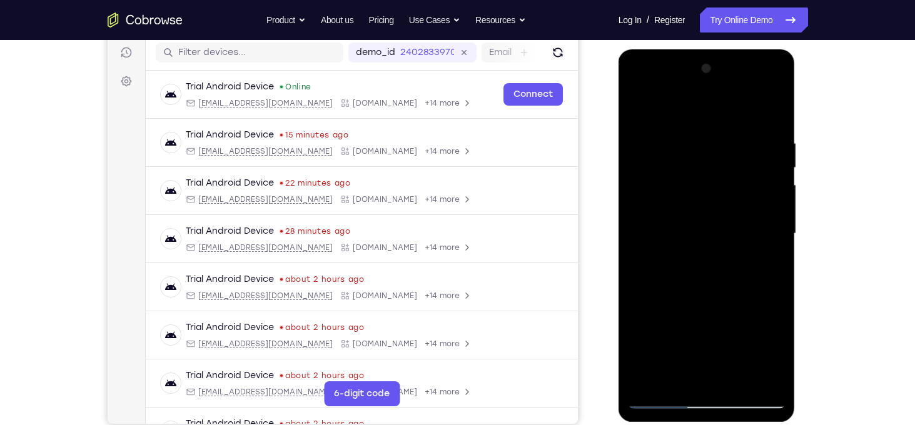
click at [639, 307] on div at bounding box center [707, 234] width 158 height 350
drag, startPoint x: 741, startPoint y: 332, endPoint x: 760, endPoint y: 170, distance: 163.8
click at [760, 170] on div at bounding box center [707, 234] width 158 height 350
drag, startPoint x: 769, startPoint y: 272, endPoint x: 779, endPoint y: 141, distance: 131.7
click at [779, 141] on div at bounding box center [707, 234] width 158 height 350
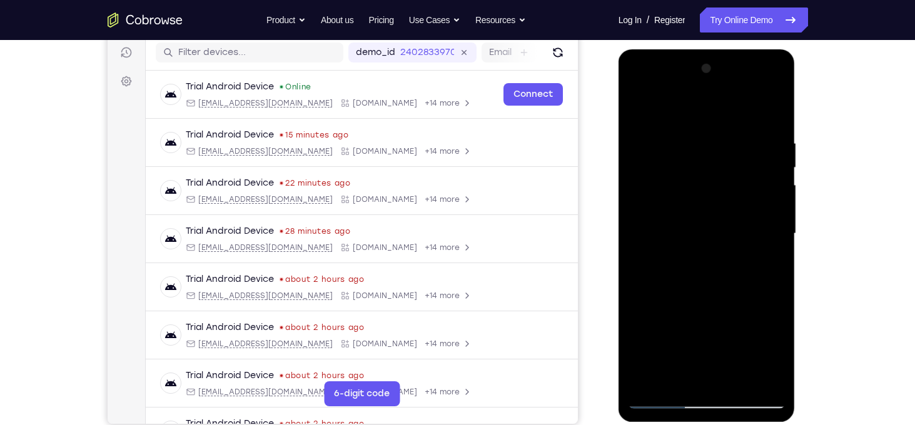
click at [636, 188] on div at bounding box center [707, 234] width 158 height 350
click at [777, 193] on div at bounding box center [707, 234] width 158 height 350
drag, startPoint x: 748, startPoint y: 309, endPoint x: 730, endPoint y: 162, distance: 148.1
click at [730, 162] on div at bounding box center [707, 234] width 158 height 350
drag, startPoint x: 728, startPoint y: 268, endPoint x: 711, endPoint y: 101, distance: 167.9
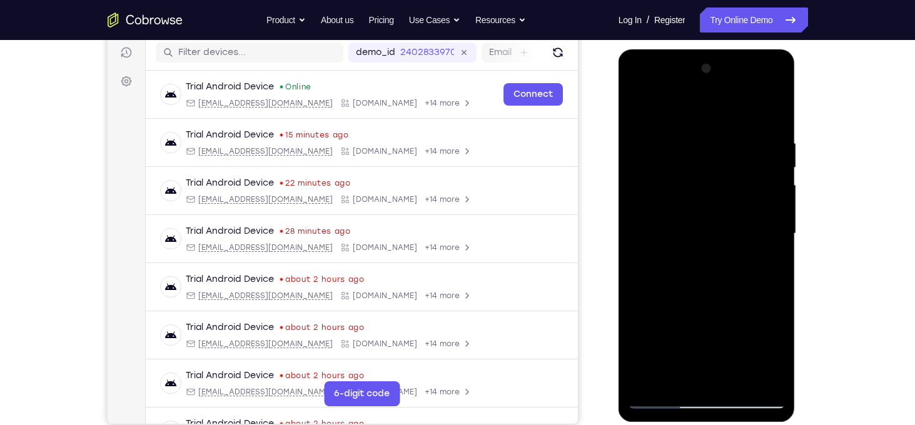
click at [711, 101] on div at bounding box center [707, 234] width 158 height 350
drag, startPoint x: 719, startPoint y: 228, endPoint x: 726, endPoint y: 129, distance: 99.1
click at [726, 129] on div at bounding box center [707, 234] width 158 height 350
drag, startPoint x: 716, startPoint y: 292, endPoint x: 716, endPoint y: 137, distance: 155.1
click at [716, 137] on div at bounding box center [707, 234] width 158 height 350
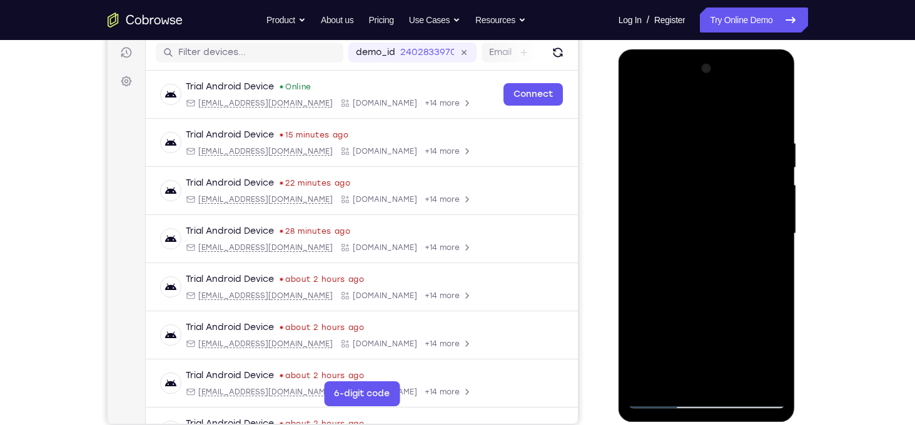
click at [644, 300] on div at bounding box center [707, 234] width 158 height 350
drag, startPoint x: 719, startPoint y: 313, endPoint x: 717, endPoint y: 120, distance: 193.3
click at [717, 120] on div at bounding box center [707, 234] width 158 height 350
drag, startPoint x: 727, startPoint y: 302, endPoint x: 707, endPoint y: 109, distance: 194.4
click at [707, 109] on div at bounding box center [707, 234] width 158 height 350
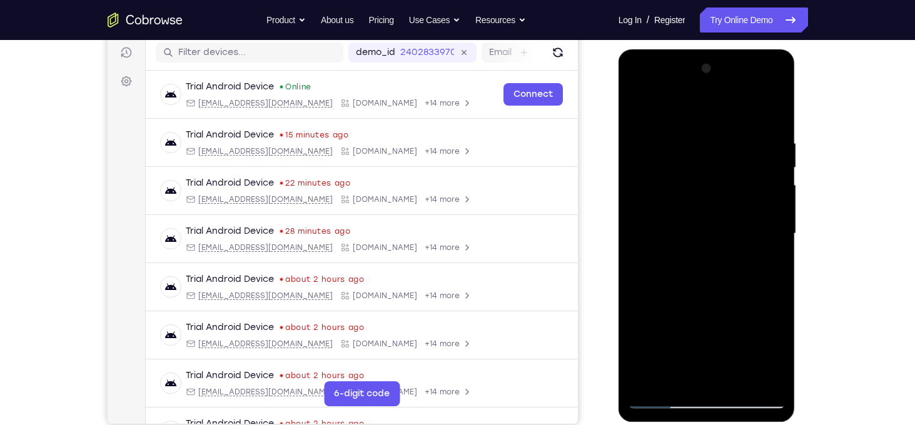
drag, startPoint x: 720, startPoint y: 319, endPoint x: 729, endPoint y: 115, distance: 204.1
click at [729, 115] on div at bounding box center [707, 234] width 158 height 350
drag, startPoint x: 742, startPoint y: 255, endPoint x: 752, endPoint y: 309, distance: 54.6
click at [752, 309] on div at bounding box center [707, 234] width 158 height 350
drag, startPoint x: 735, startPoint y: 319, endPoint x: 732, endPoint y: 107, distance: 212.1
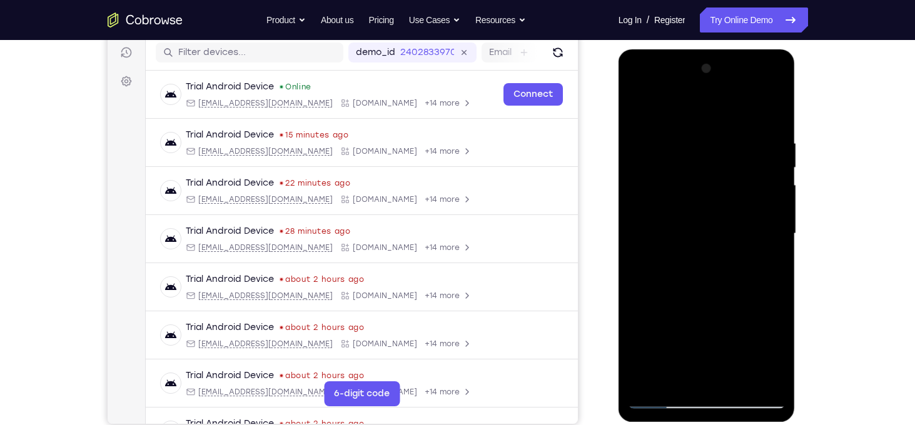
click at [732, 107] on div at bounding box center [707, 234] width 158 height 350
drag, startPoint x: 737, startPoint y: 317, endPoint x: 746, endPoint y: 178, distance: 139.1
click at [746, 178] on div at bounding box center [707, 234] width 158 height 350
click at [777, 133] on div at bounding box center [707, 234] width 158 height 350
drag, startPoint x: 761, startPoint y: 172, endPoint x: 772, endPoint y: 271, distance: 99.4
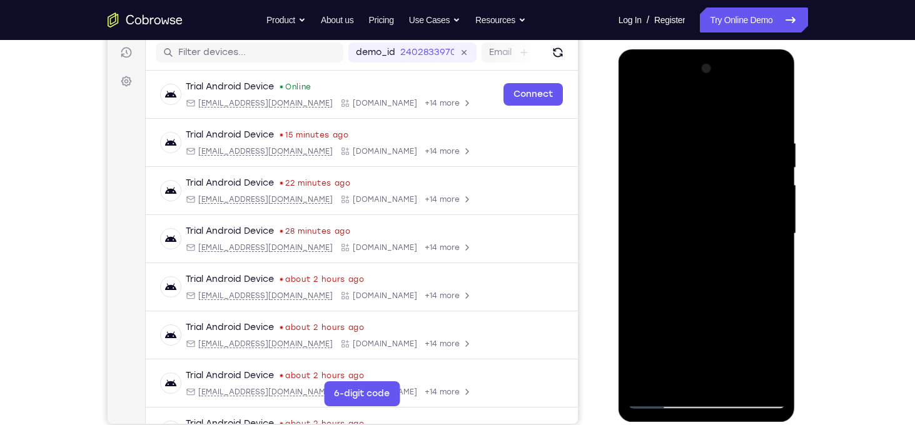
click at [772, 271] on div at bounding box center [707, 234] width 158 height 350
click at [776, 230] on div at bounding box center [707, 234] width 158 height 350
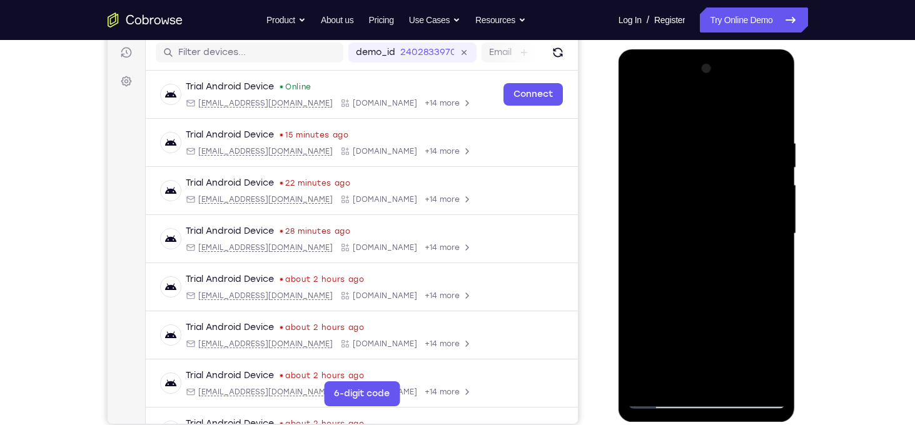
drag, startPoint x: 734, startPoint y: 350, endPoint x: 739, endPoint y: 123, distance: 226.5
click at [739, 123] on div at bounding box center [707, 234] width 158 height 350
drag, startPoint x: 734, startPoint y: 315, endPoint x: 716, endPoint y: 213, distance: 103.5
click at [716, 213] on div at bounding box center [707, 234] width 158 height 350
drag, startPoint x: 739, startPoint y: 310, endPoint x: 733, endPoint y: 160, distance: 150.9
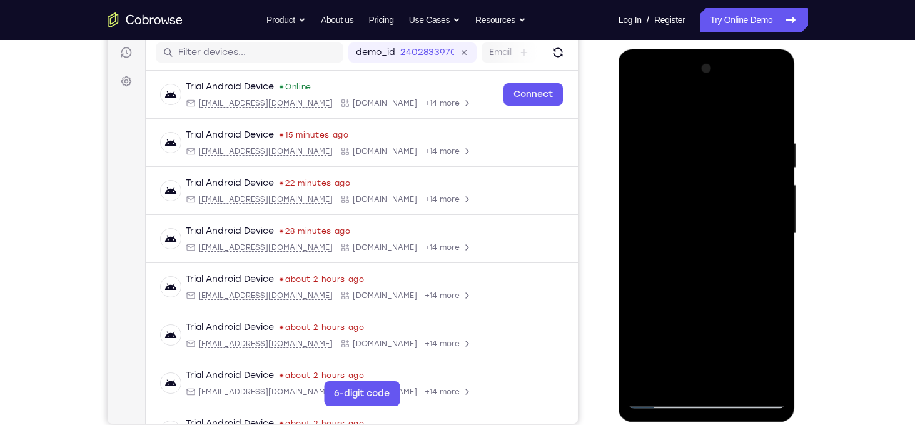
click at [733, 160] on div at bounding box center [707, 234] width 158 height 350
drag, startPoint x: 726, startPoint y: 312, endPoint x: 712, endPoint y: 170, distance: 143.3
click at [712, 170] on div at bounding box center [707, 234] width 158 height 350
drag, startPoint x: 735, startPoint y: 310, endPoint x: 711, endPoint y: 157, distance: 154.5
click at [711, 157] on div at bounding box center [707, 234] width 158 height 350
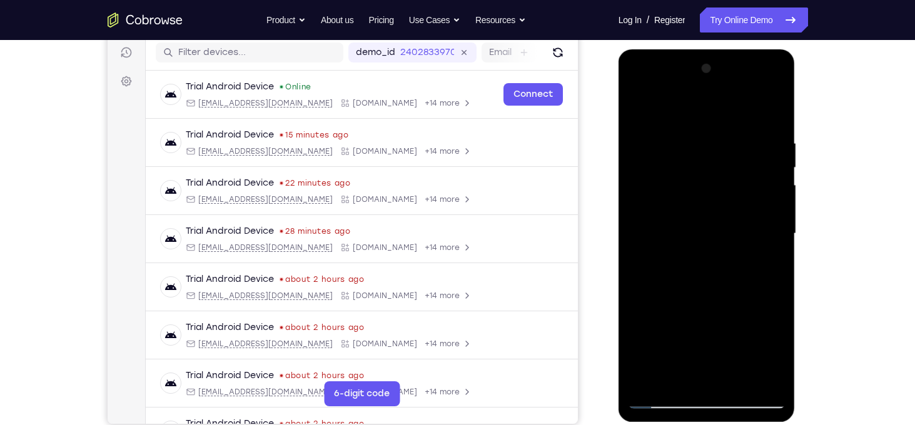
drag, startPoint x: 712, startPoint y: 281, endPoint x: 657, endPoint y: 133, distance: 157.5
click at [657, 133] on div at bounding box center [707, 234] width 158 height 350
drag, startPoint x: 739, startPoint y: 326, endPoint x: 731, endPoint y: 228, distance: 98.5
click at [731, 228] on div at bounding box center [707, 234] width 158 height 350
drag, startPoint x: 741, startPoint y: 341, endPoint x: 734, endPoint y: 143, distance: 197.8
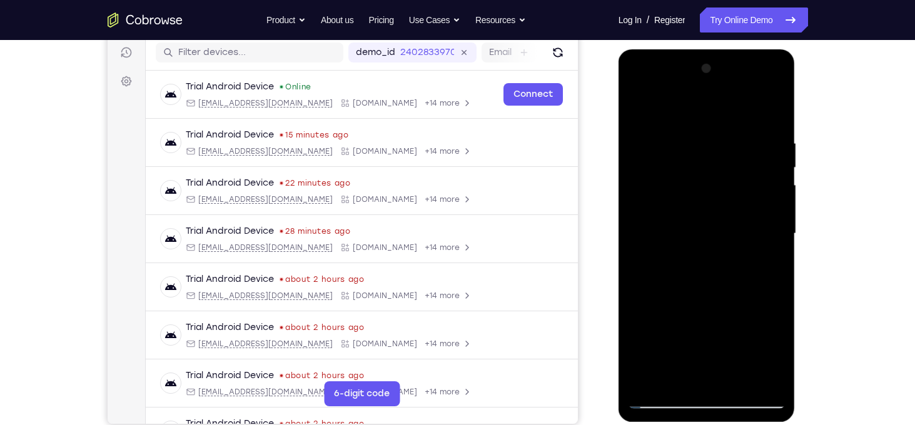
click at [734, 143] on div at bounding box center [707, 234] width 158 height 350
drag, startPoint x: 735, startPoint y: 296, endPoint x: 729, endPoint y: 259, distance: 38.0
click at [729, 259] on div at bounding box center [707, 234] width 158 height 350
click at [639, 241] on div at bounding box center [707, 234] width 158 height 350
click at [637, 243] on div at bounding box center [707, 234] width 158 height 350
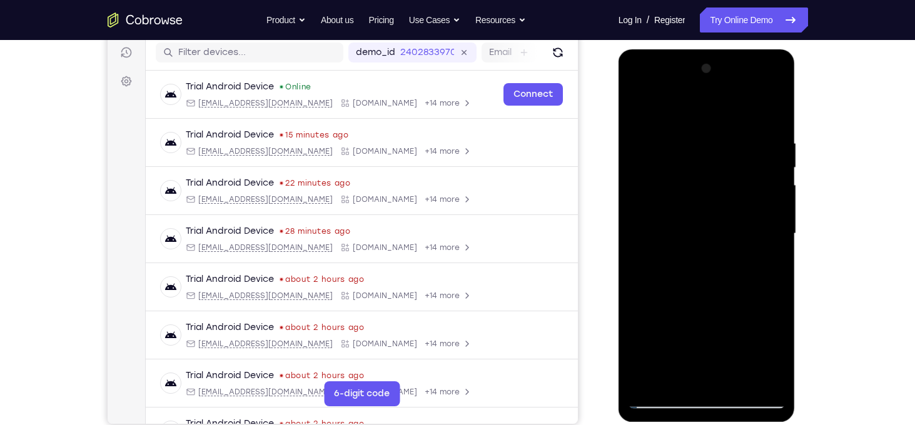
drag, startPoint x: 711, startPoint y: 256, endPoint x: 717, endPoint y: 382, distance: 125.9
click at [717, 382] on div at bounding box center [707, 234] width 158 height 350
click at [681, 144] on div at bounding box center [707, 234] width 158 height 350
drag, startPoint x: 743, startPoint y: 285, endPoint x: 742, endPoint y: 380, distance: 95.1
click at [742, 380] on div at bounding box center [707, 234] width 158 height 350
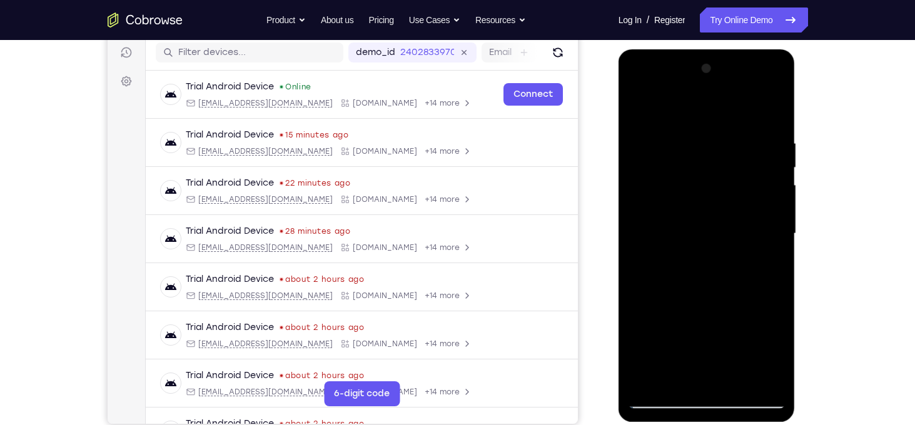
click at [702, 156] on div at bounding box center [707, 234] width 158 height 350
click at [695, 378] on div at bounding box center [707, 234] width 158 height 350
click at [769, 384] on div at bounding box center [707, 234] width 158 height 350
drag, startPoint x: 766, startPoint y: 200, endPoint x: 794, endPoint y: 383, distance: 185.9
click at [794, 383] on div at bounding box center [707, 235] width 177 height 373
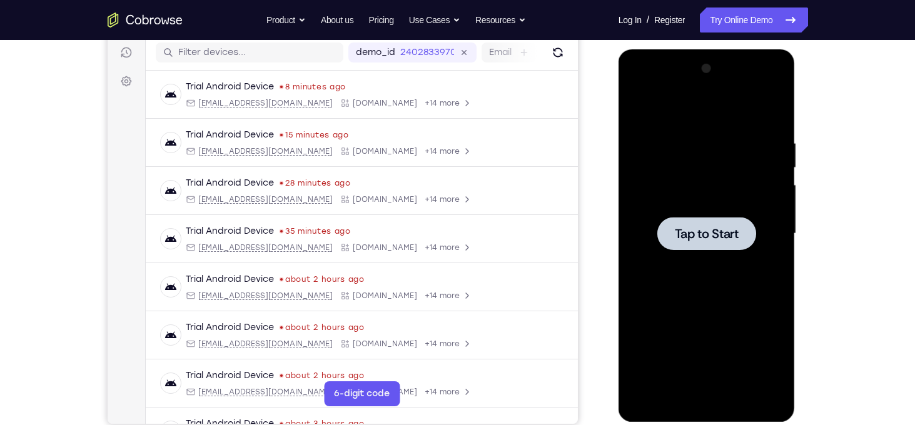
click at [682, 239] on span "Tap to Start" at bounding box center [707, 234] width 64 height 13
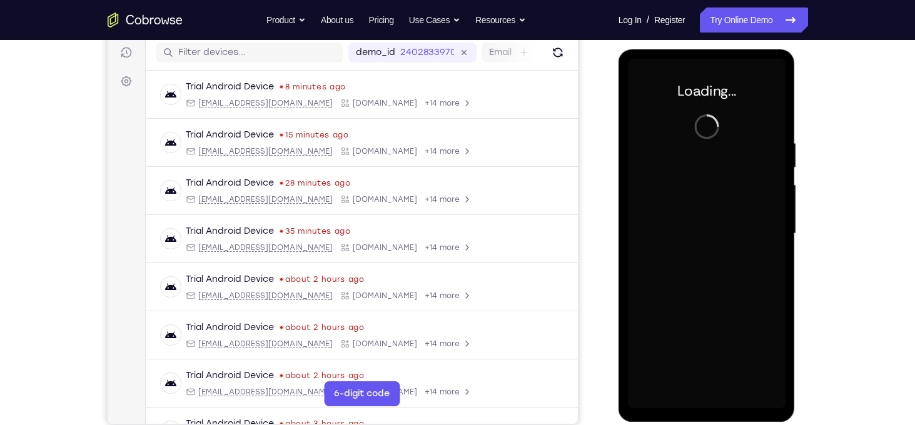
drag, startPoint x: 719, startPoint y: 400, endPoint x: 711, endPoint y: 402, distance: 9.1
click at [711, 402] on div at bounding box center [707, 234] width 158 height 350
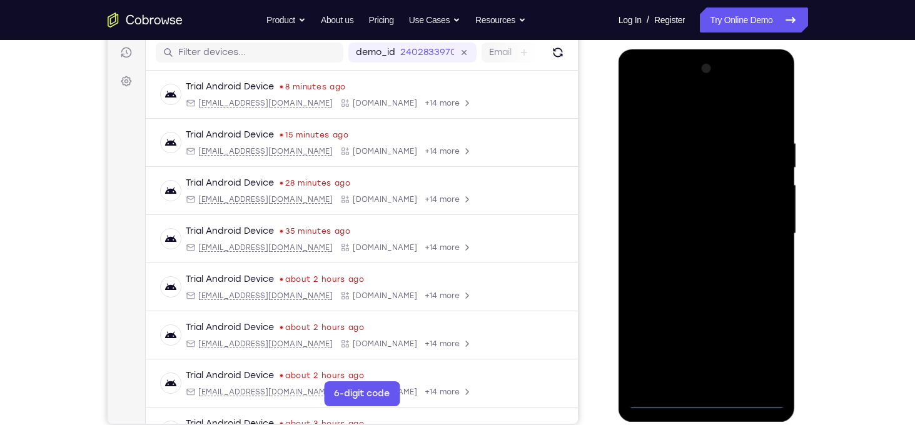
click at [707, 403] on div at bounding box center [707, 234] width 158 height 350
click at [756, 354] on div at bounding box center [707, 234] width 158 height 350
click at [654, 112] on div at bounding box center [707, 234] width 158 height 350
click at [765, 226] on div at bounding box center [707, 234] width 158 height 350
click at [695, 260] on div at bounding box center [707, 234] width 158 height 350
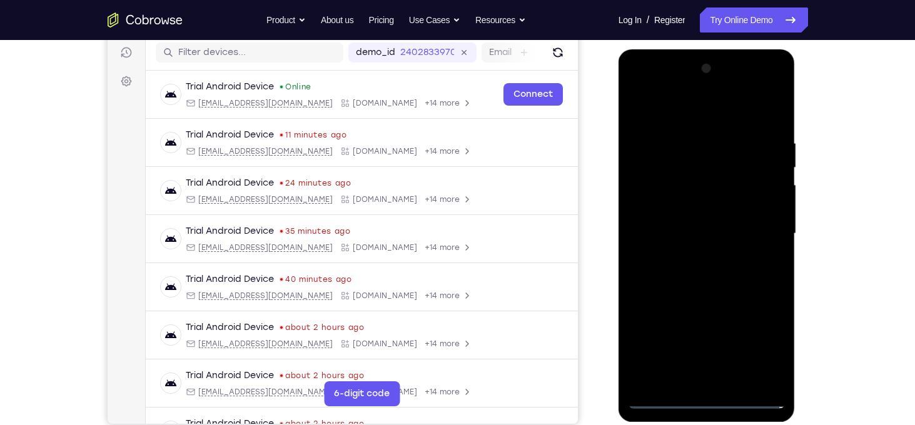
click at [681, 211] on div at bounding box center [707, 234] width 158 height 350
click at [685, 223] on div at bounding box center [707, 234] width 158 height 350
click at [710, 207] on div at bounding box center [707, 234] width 158 height 350
click at [699, 143] on div at bounding box center [707, 234] width 158 height 350
click at [647, 255] on div at bounding box center [707, 234] width 158 height 350
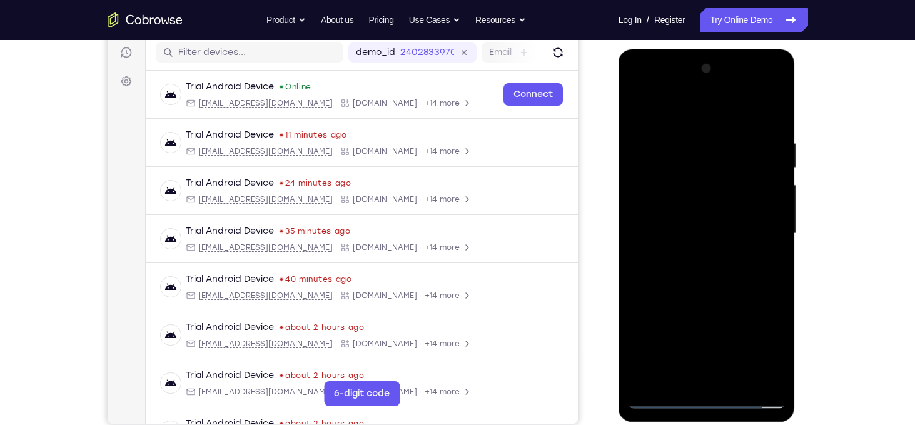
drag, startPoint x: 647, startPoint y: 255, endPoint x: 926, endPoint y: 310, distance: 284.4
click at [797, 310] on html "Online web based iOS Simulators and Android Emulators. Run iPhone, iPad, Mobile…" at bounding box center [708, 236] width 178 height 375
click at [751, 377] on div at bounding box center [707, 234] width 158 height 350
drag, startPoint x: 659, startPoint y: 290, endPoint x: 860, endPoint y: 306, distance: 201.4
click at [797, 306] on html "Online web based iOS Simulators and Android Emulators. Run iPhone, iPad, Mobile…" at bounding box center [708, 236] width 178 height 375
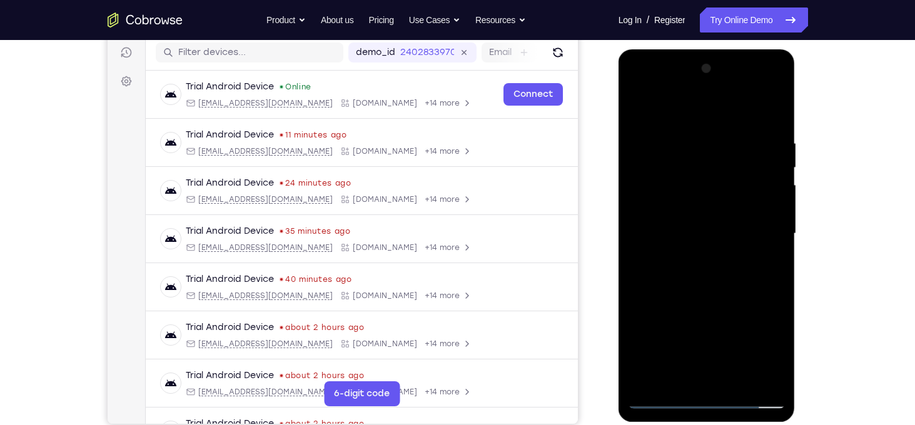
click at [754, 376] on div at bounding box center [707, 234] width 158 height 350
click at [764, 238] on div at bounding box center [707, 234] width 158 height 350
click at [642, 282] on div at bounding box center [707, 234] width 158 height 350
click at [757, 378] on div at bounding box center [707, 234] width 158 height 350
click at [766, 220] on div at bounding box center [707, 234] width 158 height 350
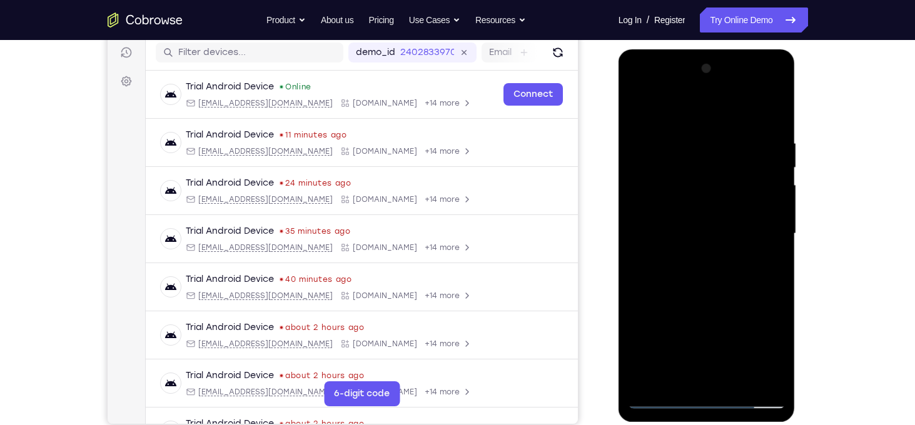
click at [766, 220] on div at bounding box center [707, 234] width 158 height 350
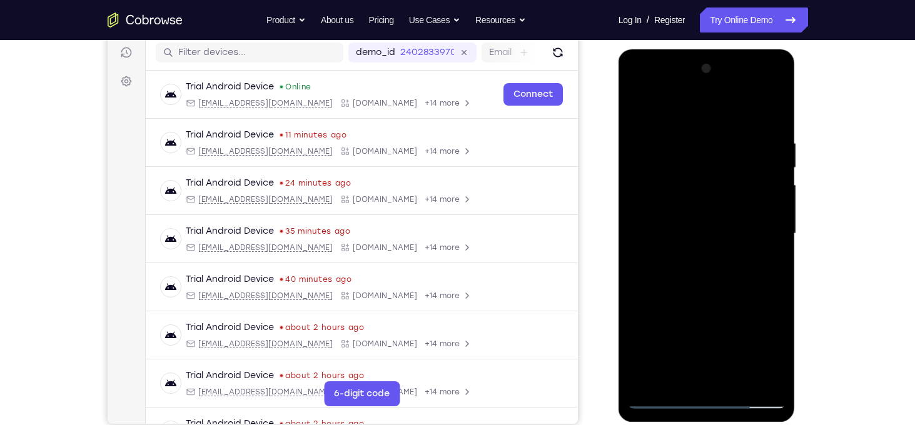
click at [766, 220] on div at bounding box center [707, 234] width 158 height 350
drag, startPoint x: 752, startPoint y: 303, endPoint x: 757, endPoint y: 162, distance: 140.9
click at [757, 162] on div at bounding box center [707, 234] width 158 height 350
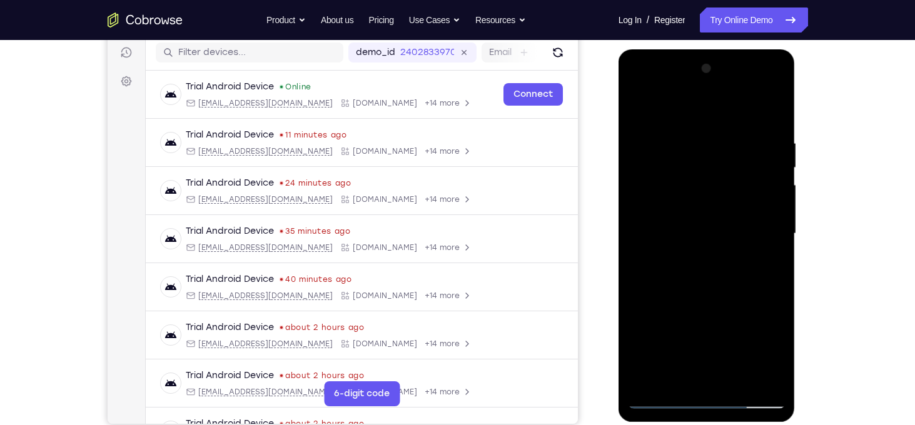
click at [739, 181] on div at bounding box center [707, 234] width 158 height 350
drag, startPoint x: 759, startPoint y: 252, endPoint x: 737, endPoint y: 81, distance: 172.2
click at [737, 81] on div at bounding box center [707, 234] width 158 height 350
drag, startPoint x: 748, startPoint y: 243, endPoint x: 751, endPoint y: 42, distance: 200.8
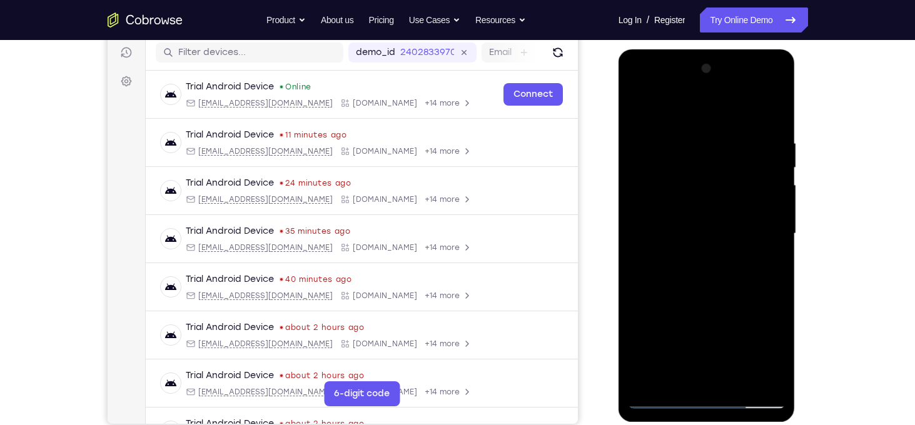
click at [751, 49] on html "Online web based iOS Simulators and Android Emulators. Run iPhone, iPad, Mobile…" at bounding box center [708, 236] width 178 height 375
drag, startPoint x: 741, startPoint y: 260, endPoint x: 736, endPoint y: 147, distance: 112.7
click at [736, 147] on div at bounding box center [707, 234] width 158 height 350
drag, startPoint x: 730, startPoint y: 301, endPoint x: 729, endPoint y: 191, distance: 110.1
click at [729, 191] on div at bounding box center [707, 234] width 158 height 350
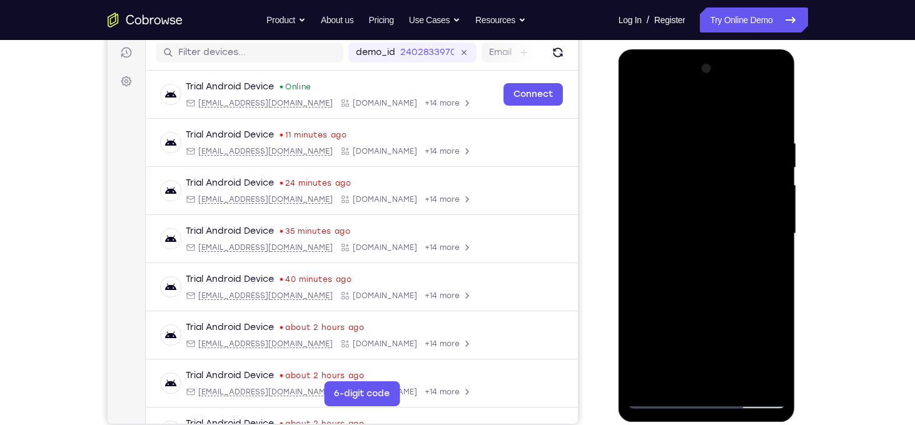
drag, startPoint x: 754, startPoint y: 327, endPoint x: 731, endPoint y: 137, distance: 191.6
click at [731, 137] on div at bounding box center [707, 234] width 158 height 350
click at [731, 214] on div at bounding box center [707, 234] width 158 height 350
drag, startPoint x: 756, startPoint y: 300, endPoint x: 756, endPoint y: 228, distance: 71.9
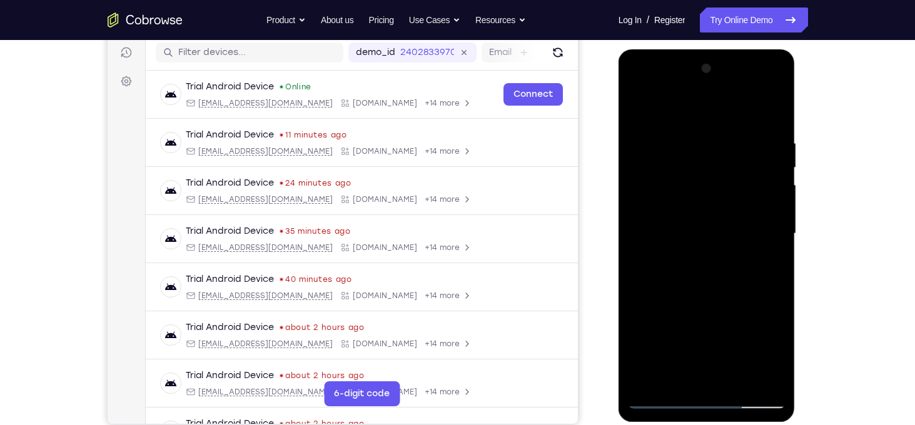
click at [756, 228] on div at bounding box center [707, 234] width 158 height 350
drag, startPoint x: 706, startPoint y: 298, endPoint x: 694, endPoint y: 128, distance: 170.6
click at [694, 128] on div at bounding box center [707, 234] width 158 height 350
click at [722, 275] on div at bounding box center [707, 234] width 158 height 350
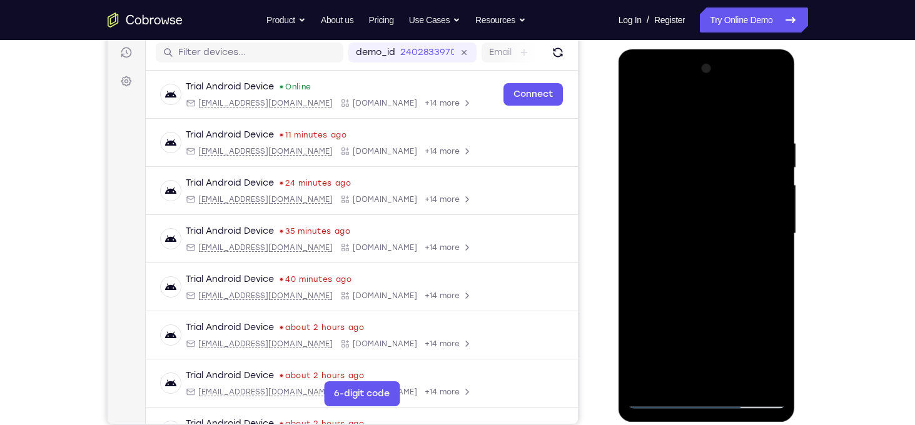
drag, startPoint x: 722, startPoint y: 275, endPoint x: 722, endPoint y: 120, distance: 154.5
click at [722, 120] on div at bounding box center [707, 234] width 158 height 350
drag, startPoint x: 744, startPoint y: 276, endPoint x: 709, endPoint y: 119, distance: 160.1
click at [709, 119] on div at bounding box center [707, 234] width 158 height 350
click at [741, 380] on div at bounding box center [707, 234] width 158 height 350
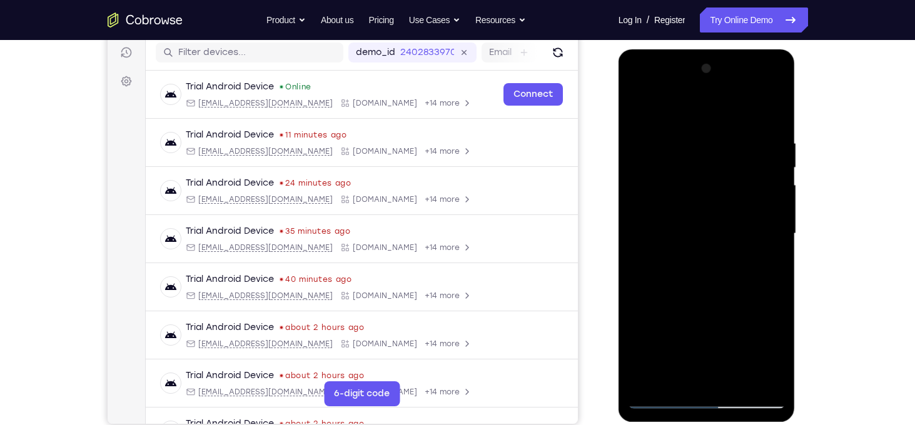
click at [722, 297] on div at bounding box center [707, 234] width 158 height 350
click at [776, 167] on div at bounding box center [707, 234] width 158 height 350
click at [635, 168] on div at bounding box center [707, 234] width 158 height 350
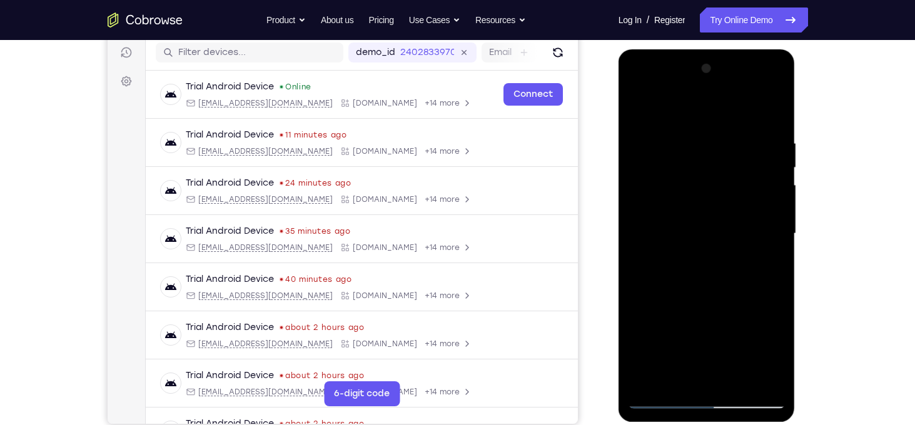
click at [635, 168] on div at bounding box center [707, 234] width 158 height 350
click at [642, 107] on div at bounding box center [707, 234] width 158 height 350
drag, startPoint x: 707, startPoint y: 160, endPoint x: 732, endPoint y: 296, distance: 138.5
click at [732, 296] on div at bounding box center [707, 234] width 158 height 350
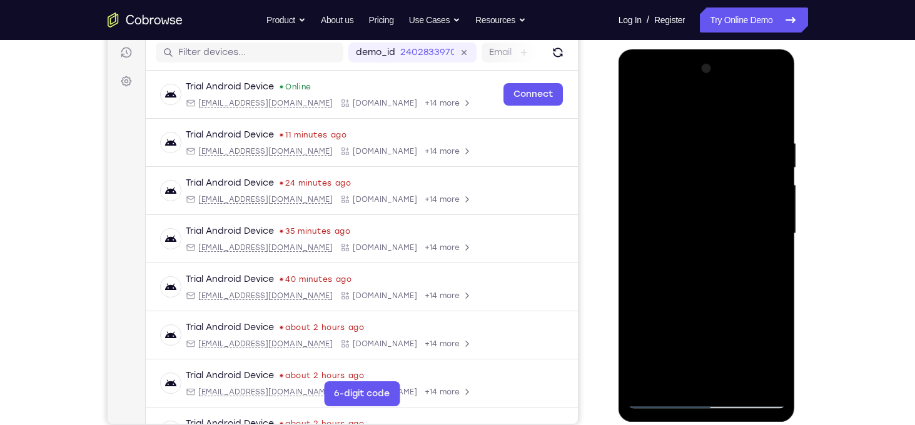
drag, startPoint x: 732, startPoint y: 181, endPoint x: 746, endPoint y: 320, distance: 140.2
click at [746, 320] on div at bounding box center [707, 234] width 158 height 350
click at [732, 280] on div at bounding box center [707, 234] width 158 height 350
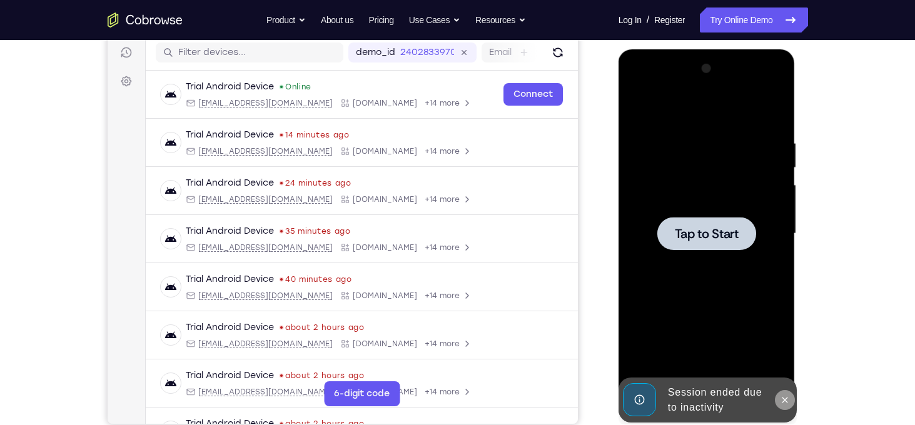
click at [783, 392] on button at bounding box center [785, 400] width 20 height 20
